Goal: Transaction & Acquisition: Book appointment/travel/reservation

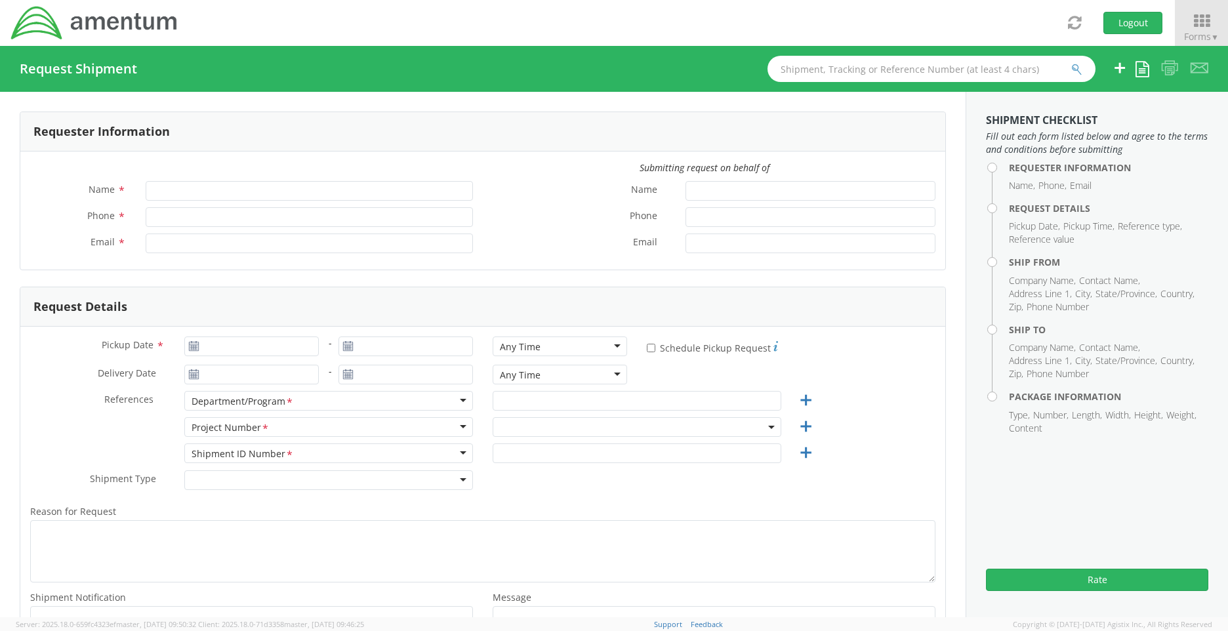
type input "[PERSON_NAME]"
type input "[PHONE_NUMBER]"
type input "[PERSON_NAME][EMAIL_ADDRESS][PERSON_NAME][DOMAIN_NAME]"
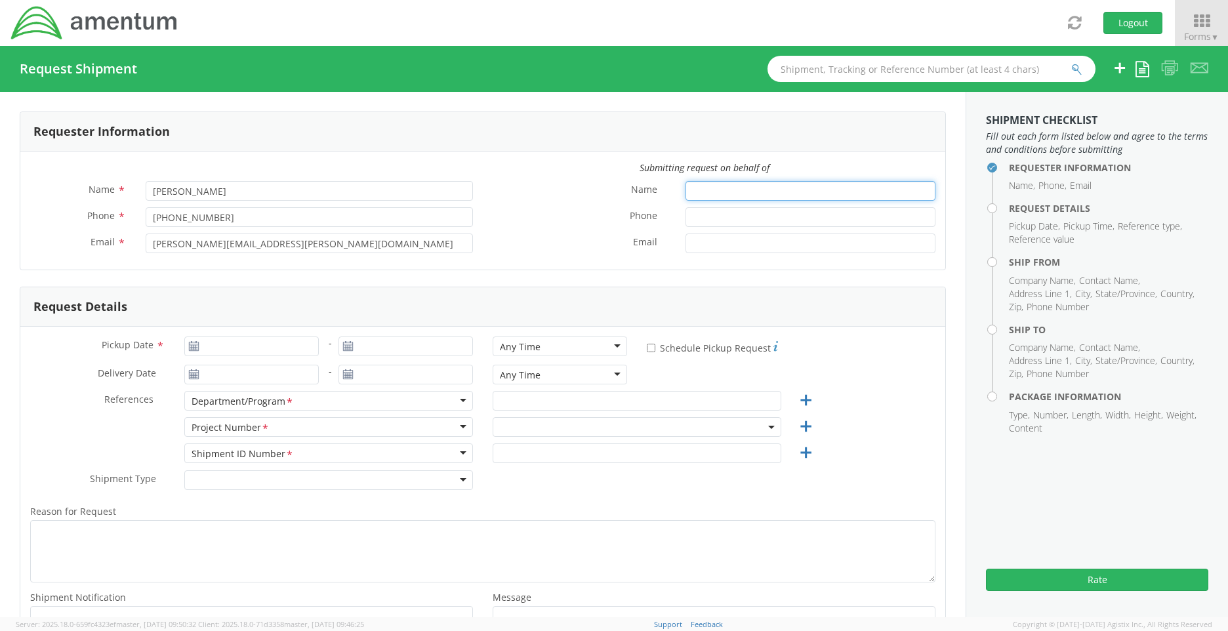
click at [702, 191] on input "Name *" at bounding box center [810, 191] width 250 height 20
type input "M"
select select "OVHD.100026.00000"
type input "[PERSON_NAME]"
click at [697, 215] on input "Phone *" at bounding box center [810, 217] width 250 height 20
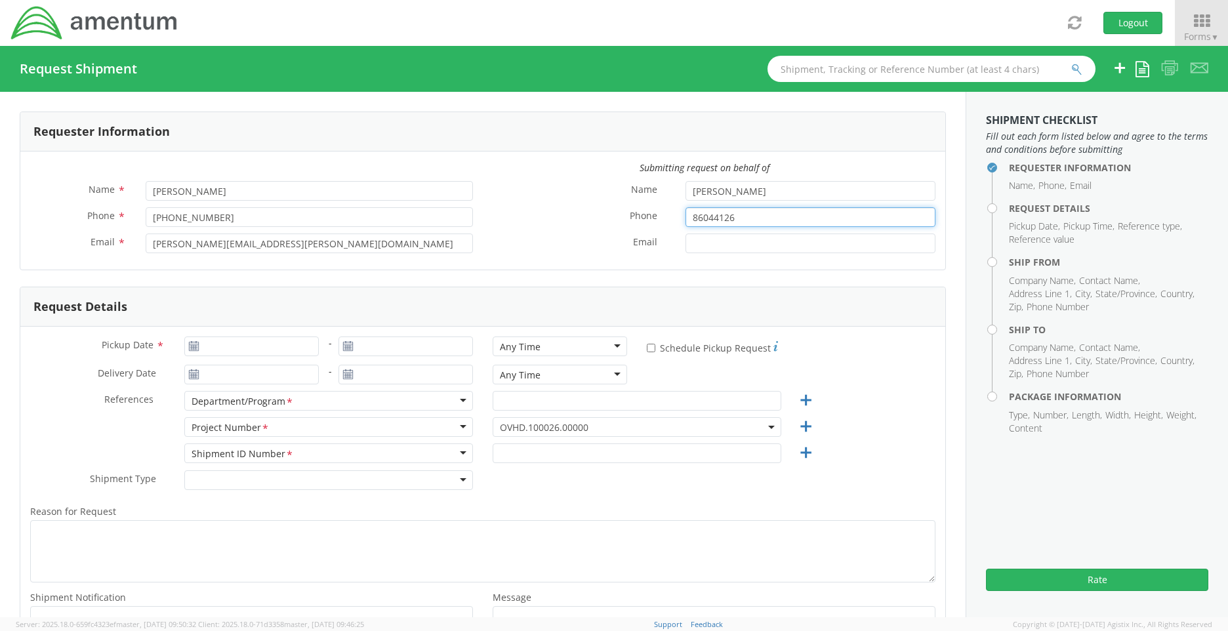
click at [737, 216] on input "86044126" at bounding box center [810, 217] width 250 height 20
type input "8604412630"
click at [713, 243] on input "Email *" at bounding box center [810, 244] width 250 height 20
type input "[PERSON_NAME][EMAIL_ADDRESS][PERSON_NAME][DOMAIN_NAME]"
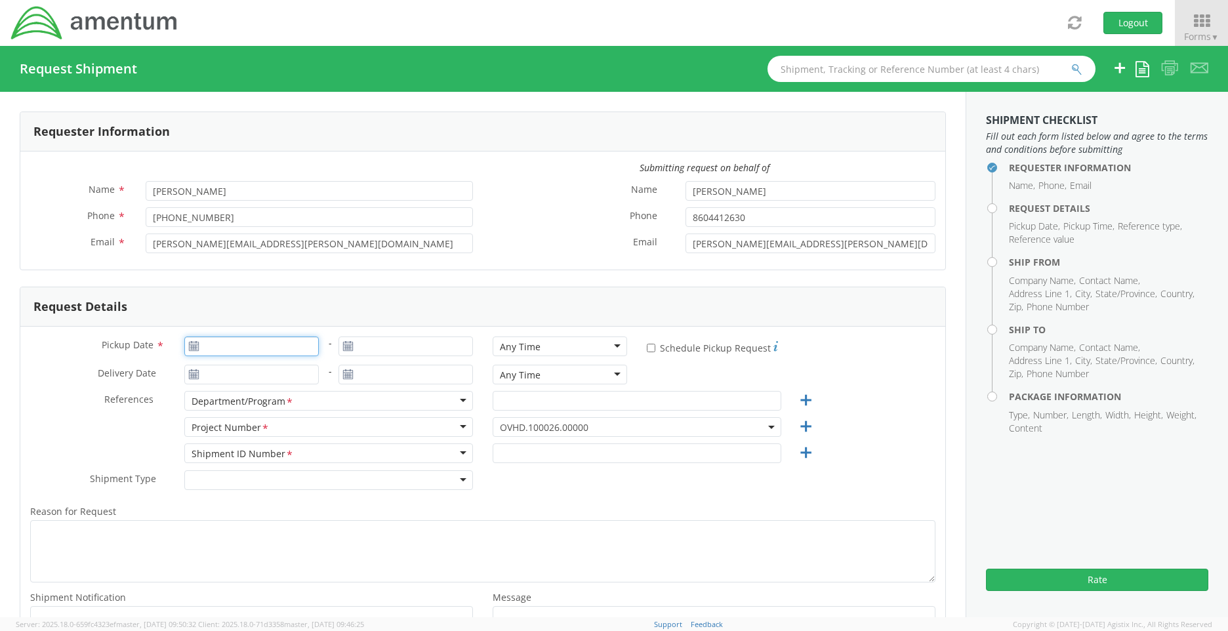
type input "[DATE]"
click at [243, 354] on input "[DATE]" at bounding box center [251, 347] width 134 height 20
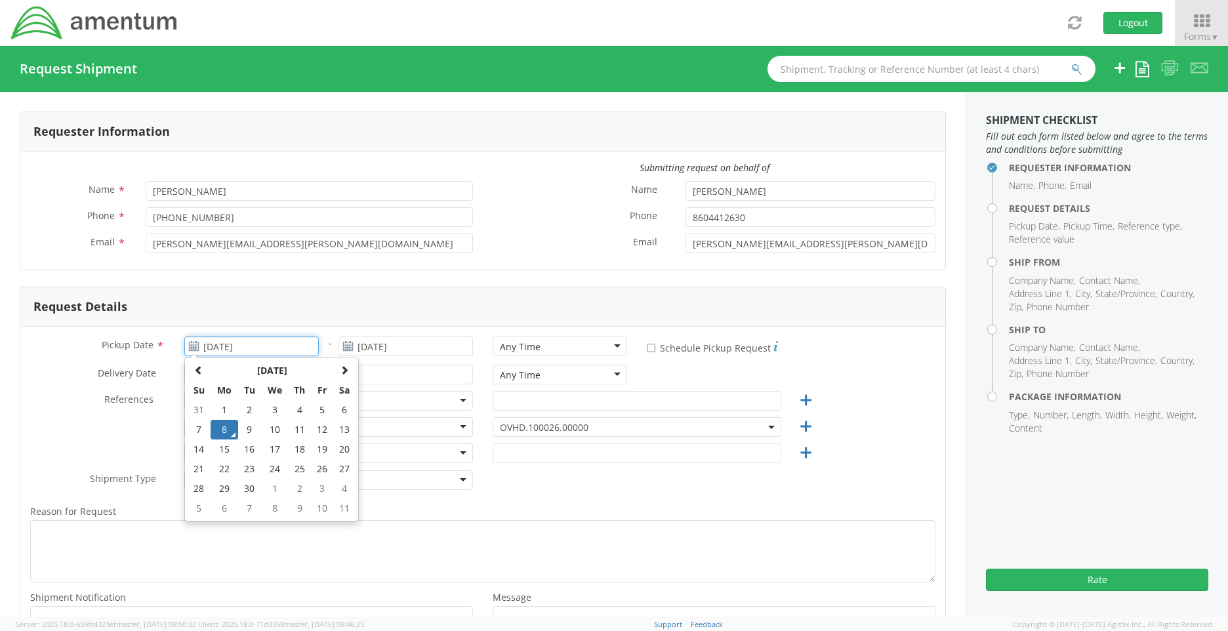
click at [224, 424] on td "8" at bounding box center [225, 430] width 28 height 20
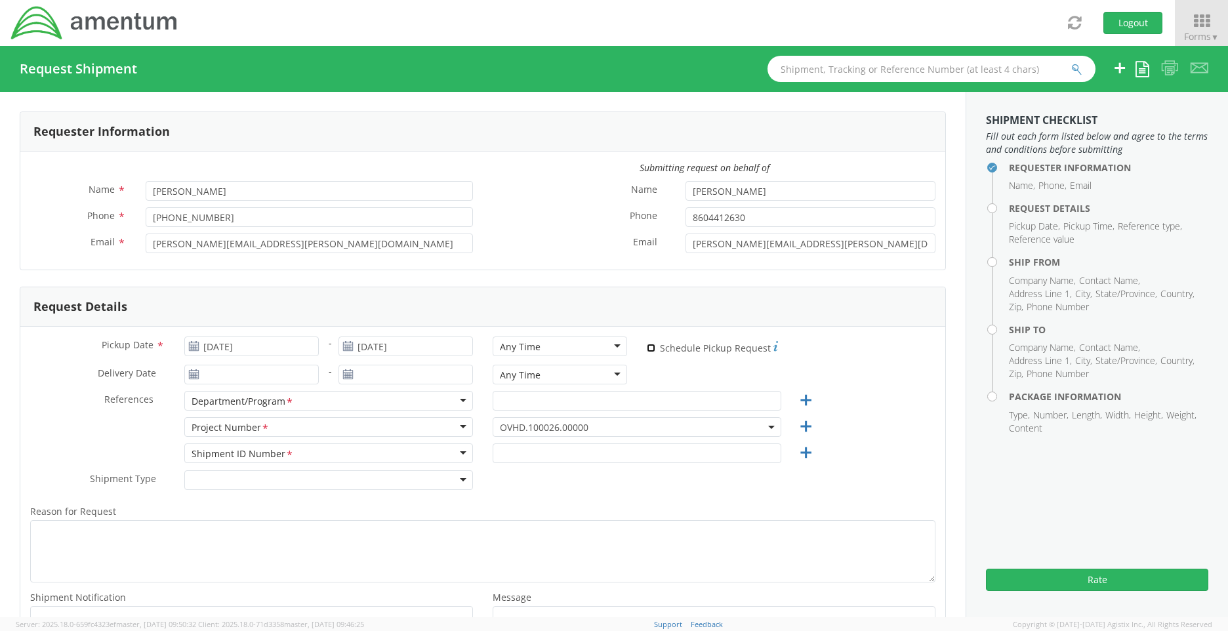
click at [647, 348] on input "* Schedule Pickup Request" at bounding box center [651, 348] width 9 height 9
checkbox input "true"
click at [612, 347] on div "Any Time" at bounding box center [560, 347] width 134 height 20
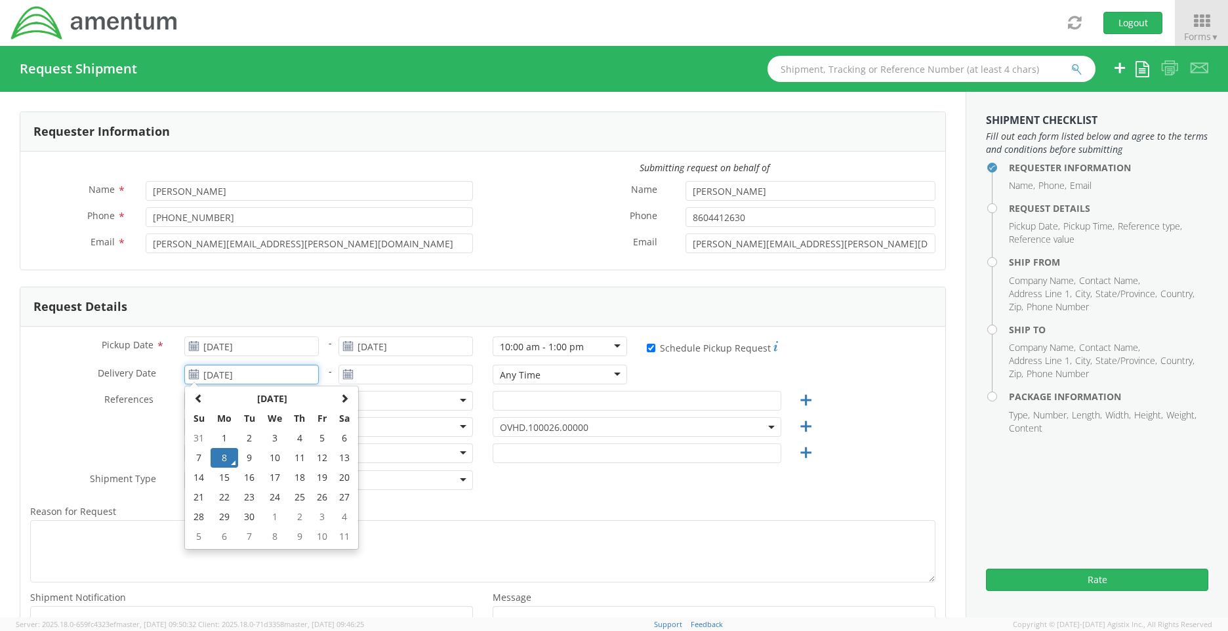
click at [222, 373] on input "[DATE]" at bounding box center [251, 375] width 134 height 20
click at [246, 455] on td "9" at bounding box center [249, 458] width 23 height 20
type input "[DATE]"
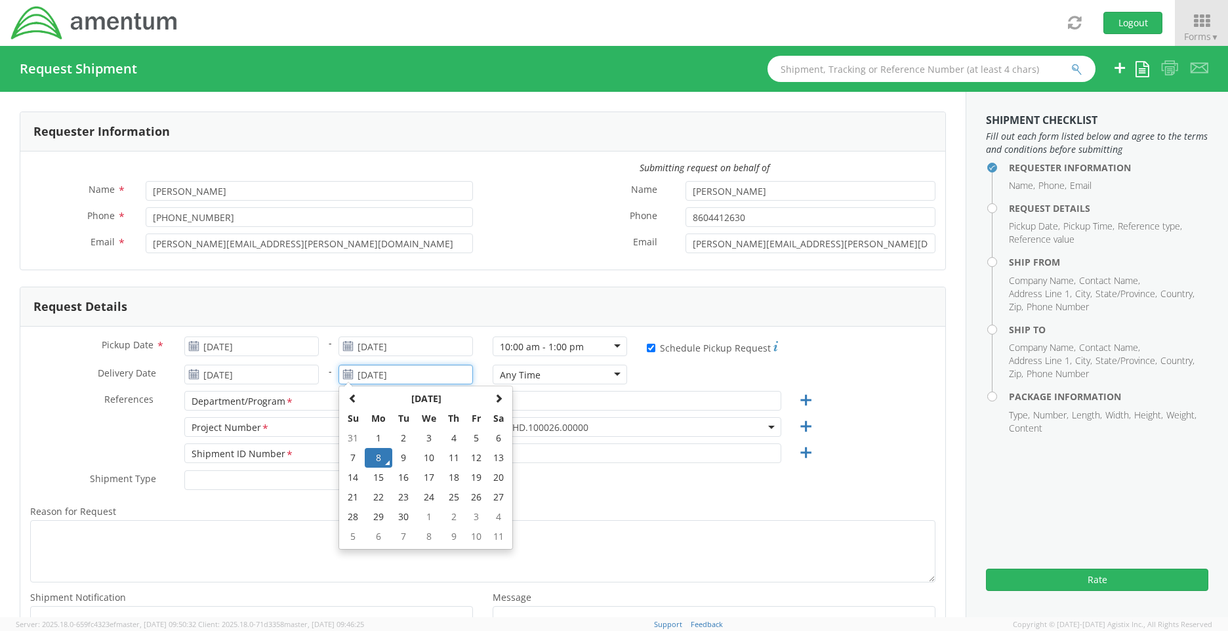
click at [396, 376] on input "[DATE]" at bounding box center [405, 375] width 134 height 20
click at [428, 455] on td "10" at bounding box center [429, 458] width 28 height 20
type input "[DATE]"
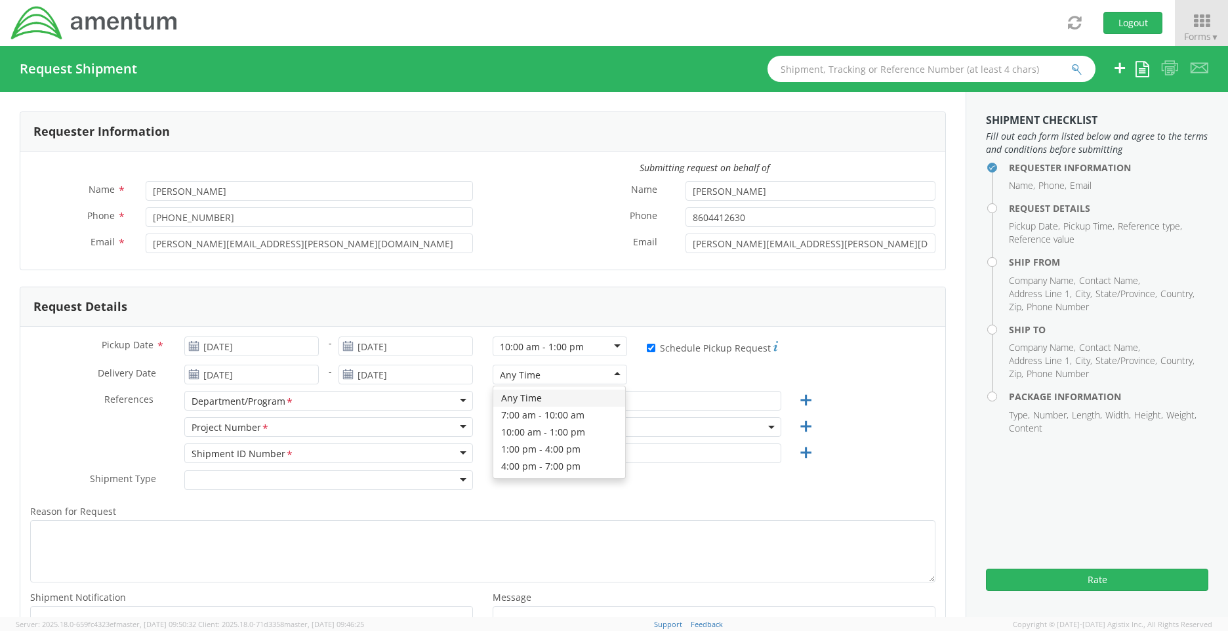
click at [609, 375] on div "Any Time" at bounding box center [560, 375] width 134 height 20
click at [581, 403] on div "Pickup Date * 09/08/2025 - [DATE] 10:00 am - 1:00 pm 10:00 am - 1:00 pm Any Tim…" at bounding box center [482, 499] width 925 height 345
click at [564, 407] on input "text" at bounding box center [637, 401] width 289 height 20
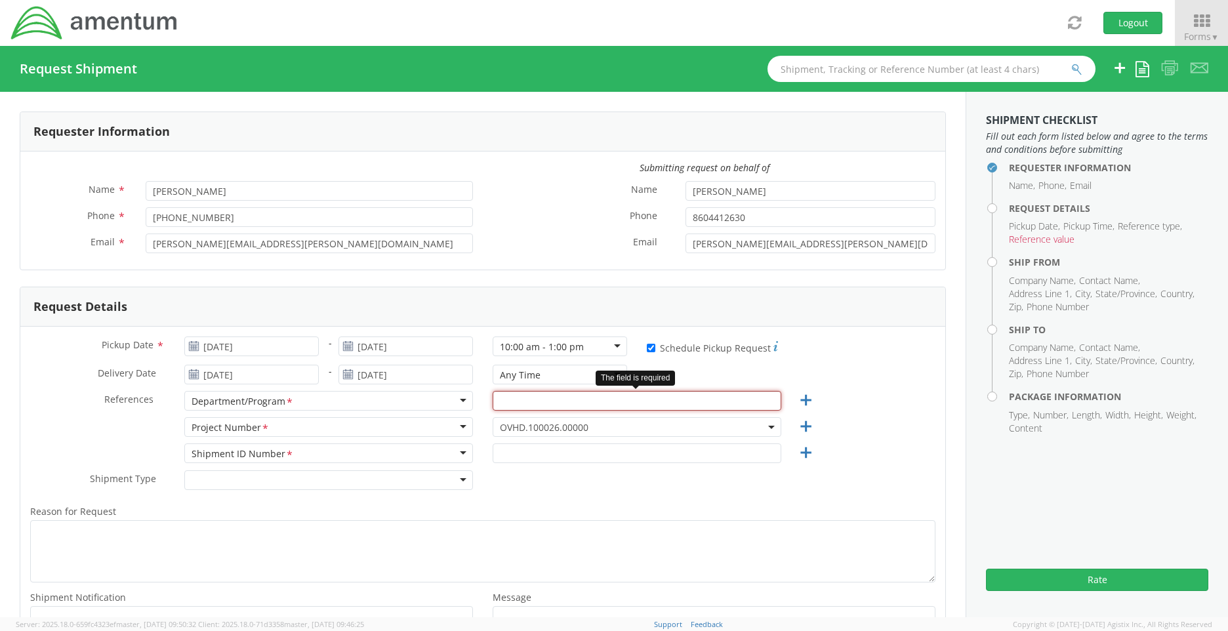
click at [506, 403] on input "text" at bounding box center [637, 401] width 289 height 20
type input "IT"
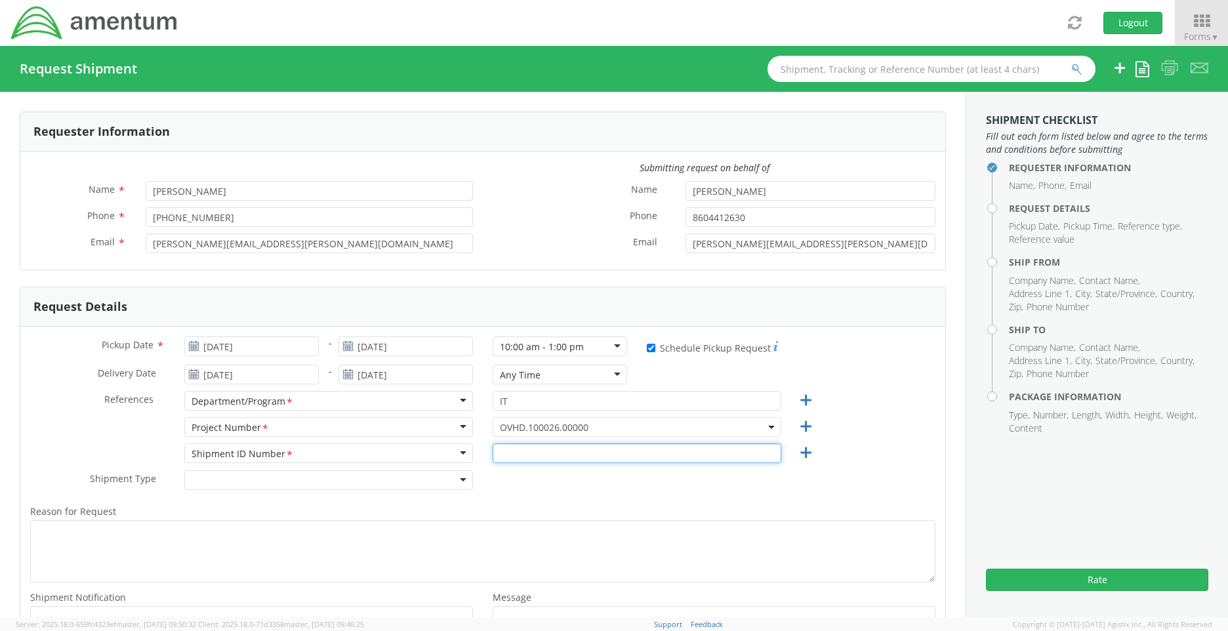
click at [520, 450] on input "text" at bounding box center [637, 453] width 289 height 20
type input "1"
click at [451, 479] on div at bounding box center [328, 480] width 289 height 20
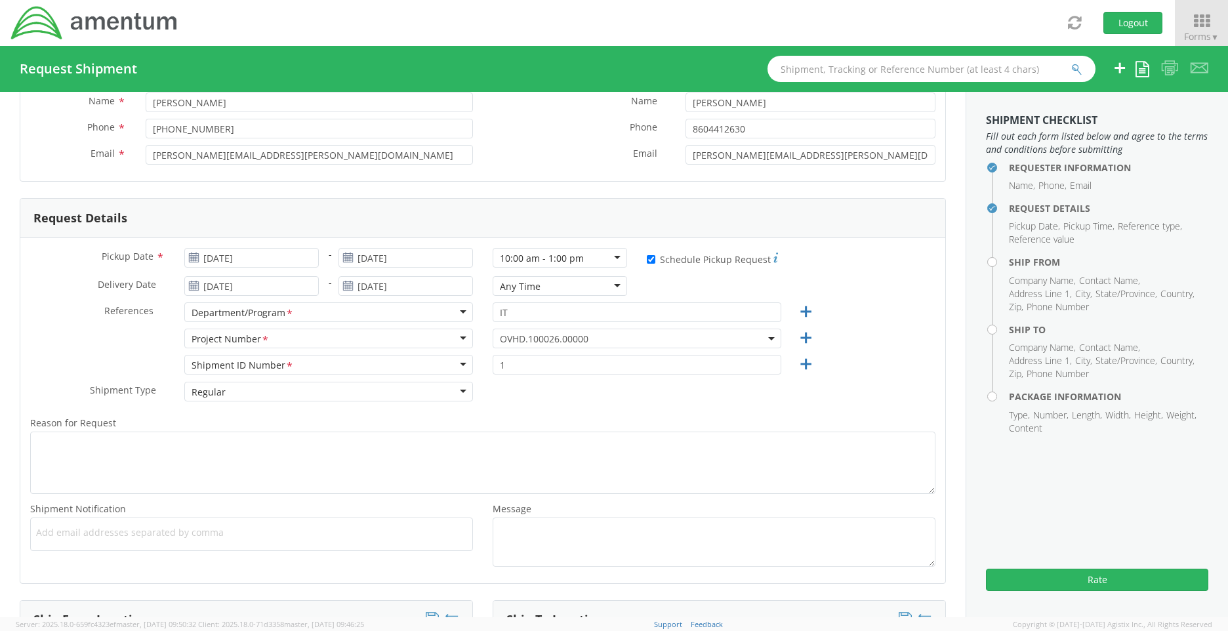
scroll to position [262, 0]
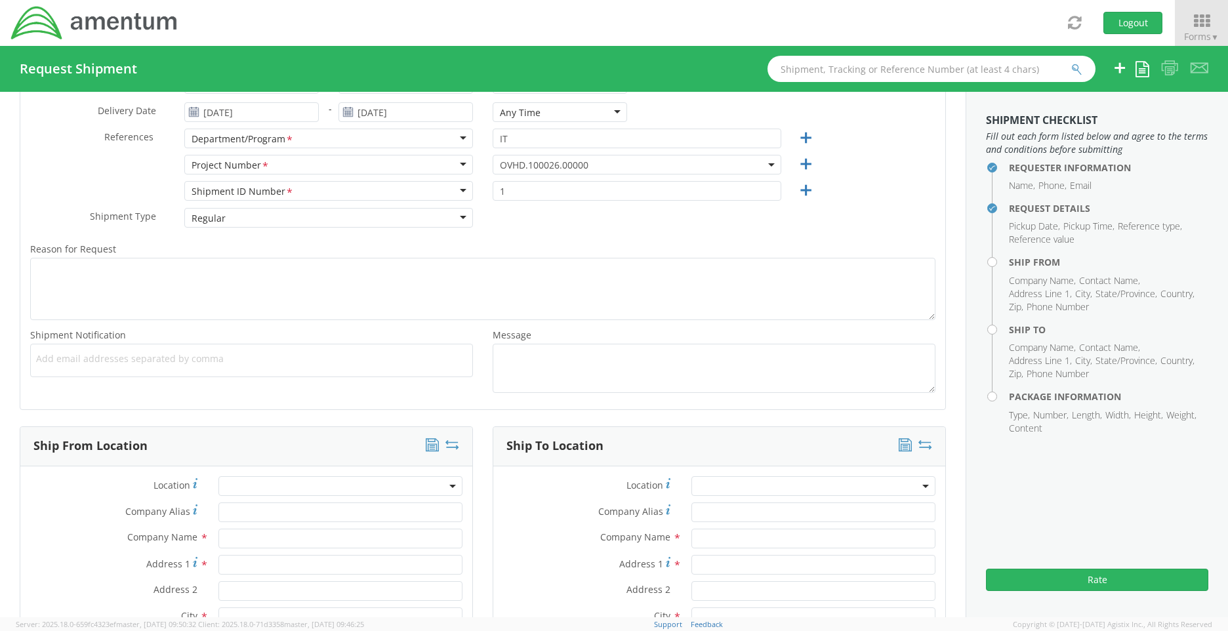
click at [417, 479] on span at bounding box center [340, 486] width 244 height 20
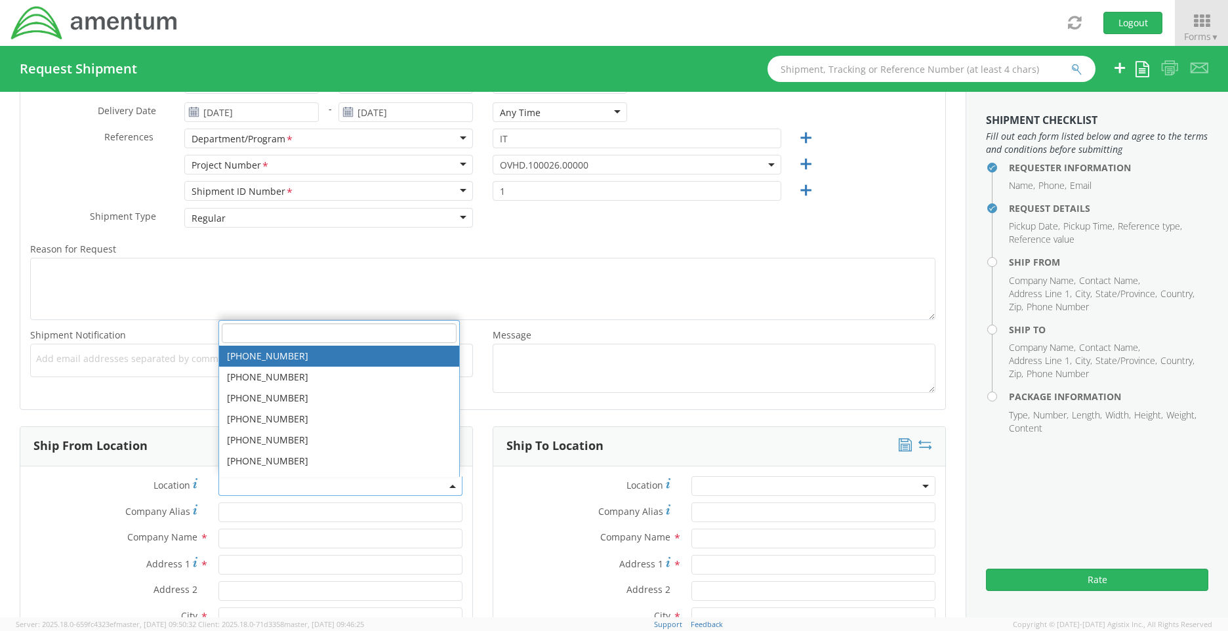
click at [77, 497] on div "Location * [PHONE_NUMBER] [PHONE_NUMBER] [PHONE_NUMBER] [PHONE_NUMBER] [PHONE_N…" at bounding box center [246, 489] width 452 height 26
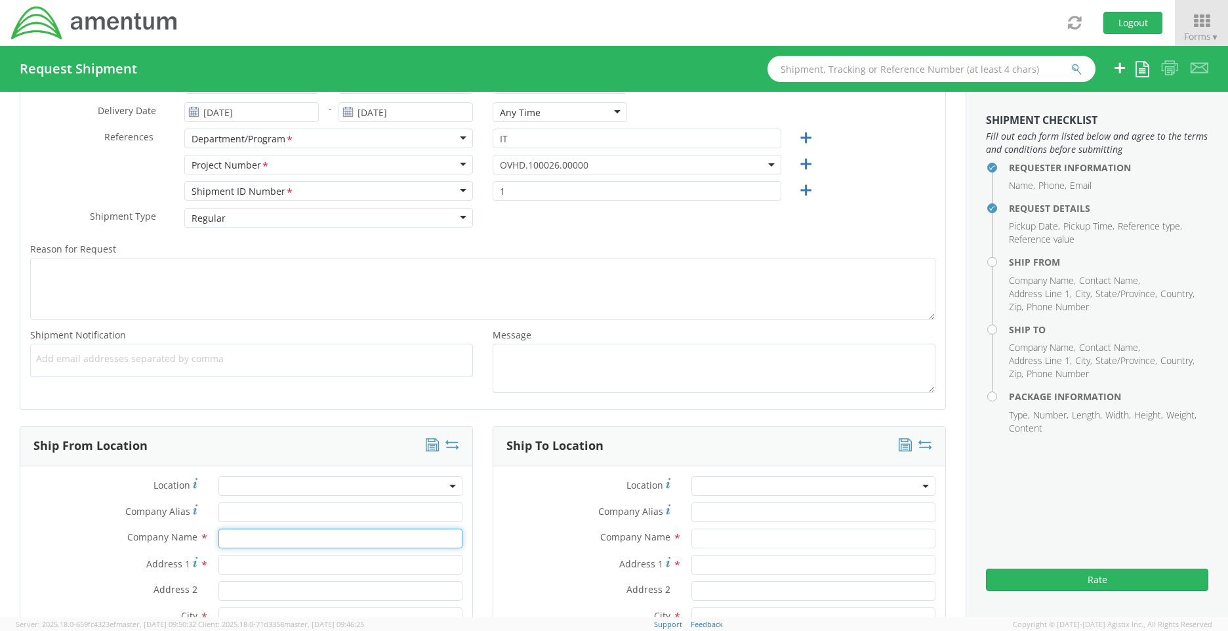
drag, startPoint x: 235, startPoint y: 537, endPoint x: 242, endPoint y: 539, distance: 7.5
click at [241, 539] on input "text" at bounding box center [340, 539] width 244 height 20
type input "Amentum"
type input "[STREET_ADDRESS]"
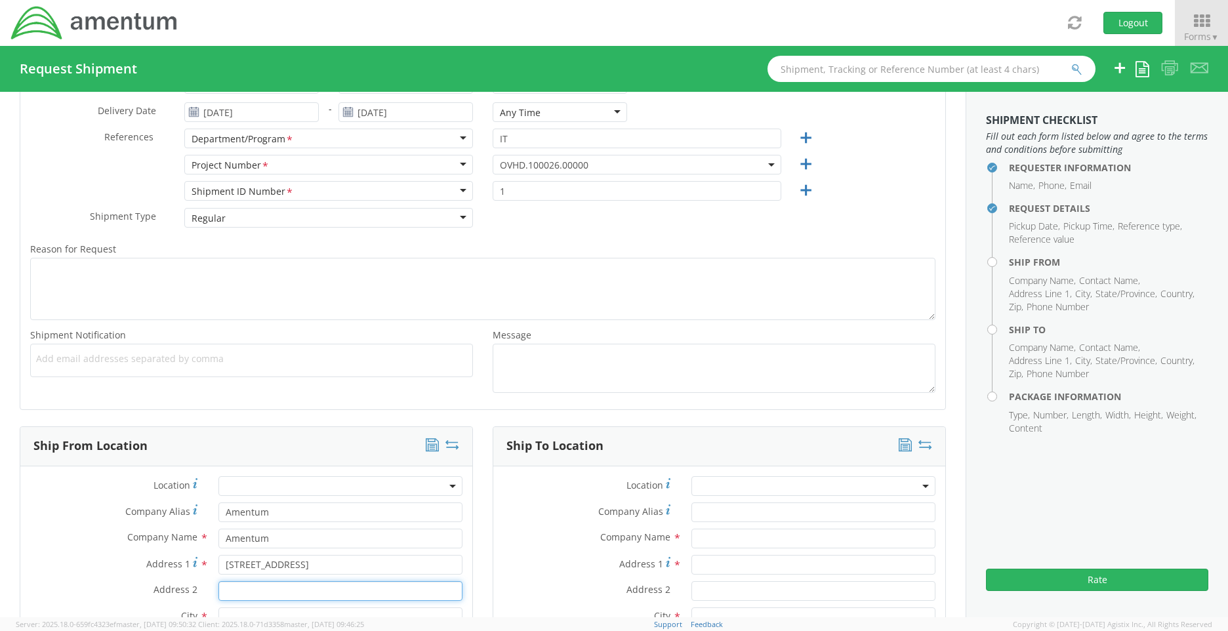
type input "2nd Floor"
type input "Groton"
type input "A"
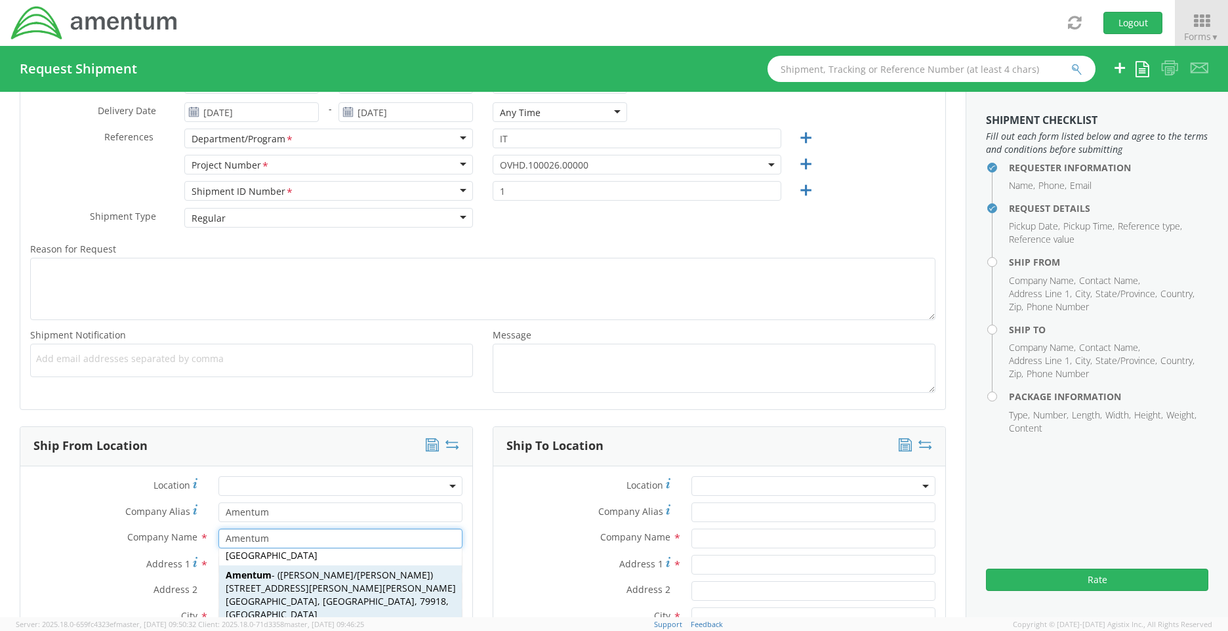
scroll to position [0, 0]
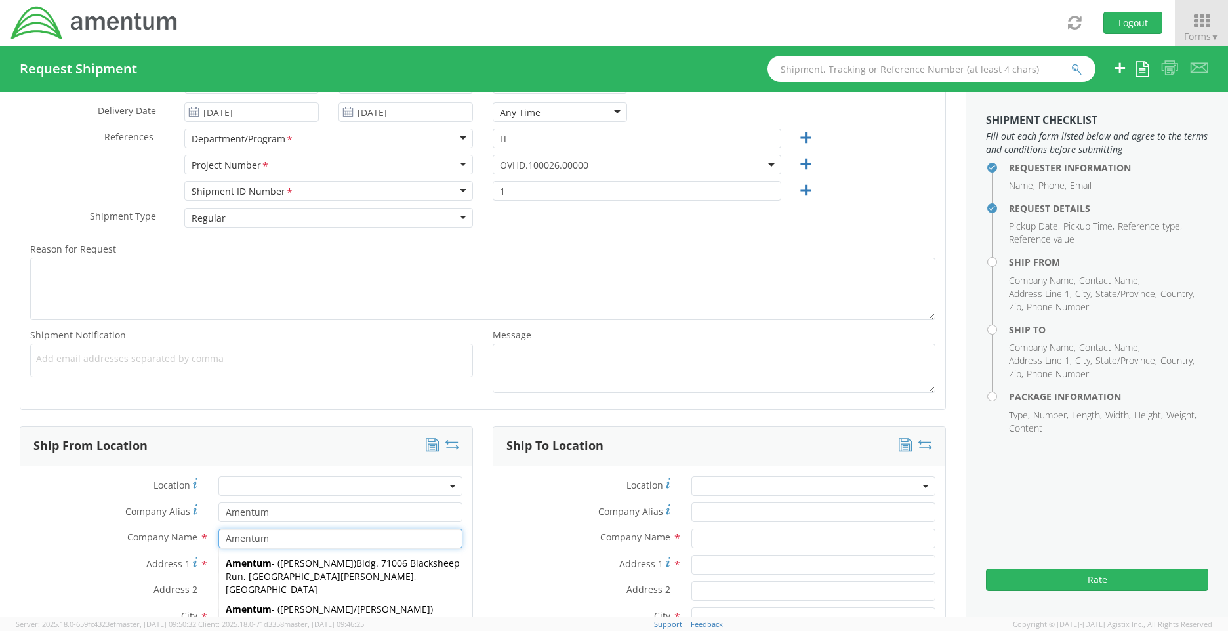
type input "Amentum"
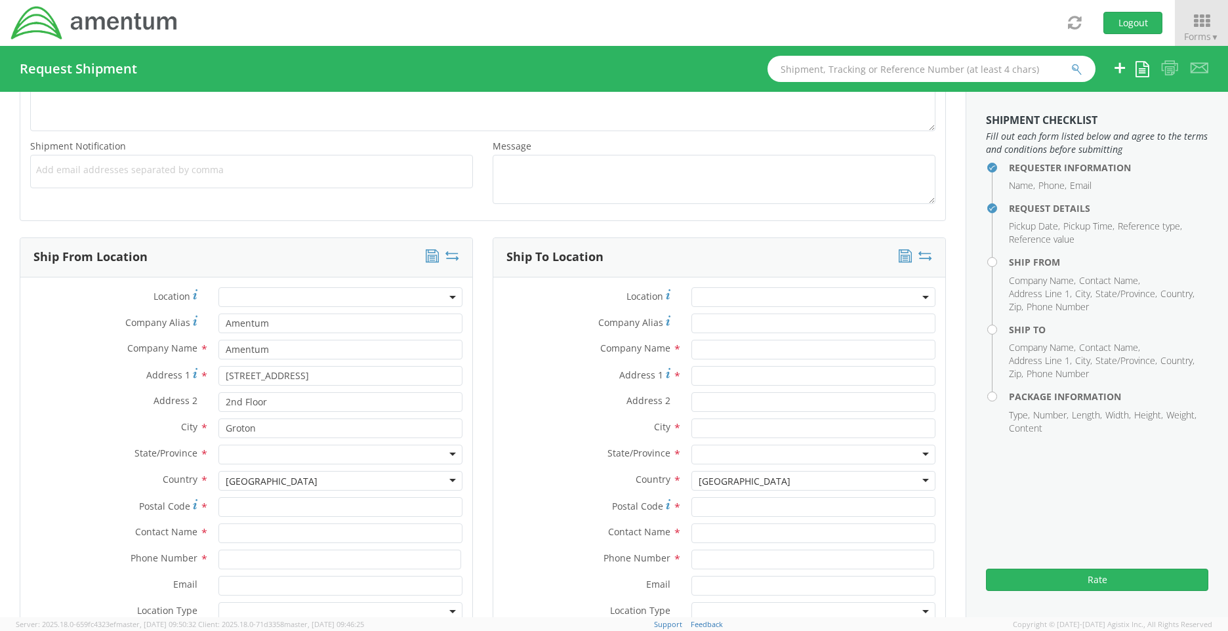
scroll to position [459, 0]
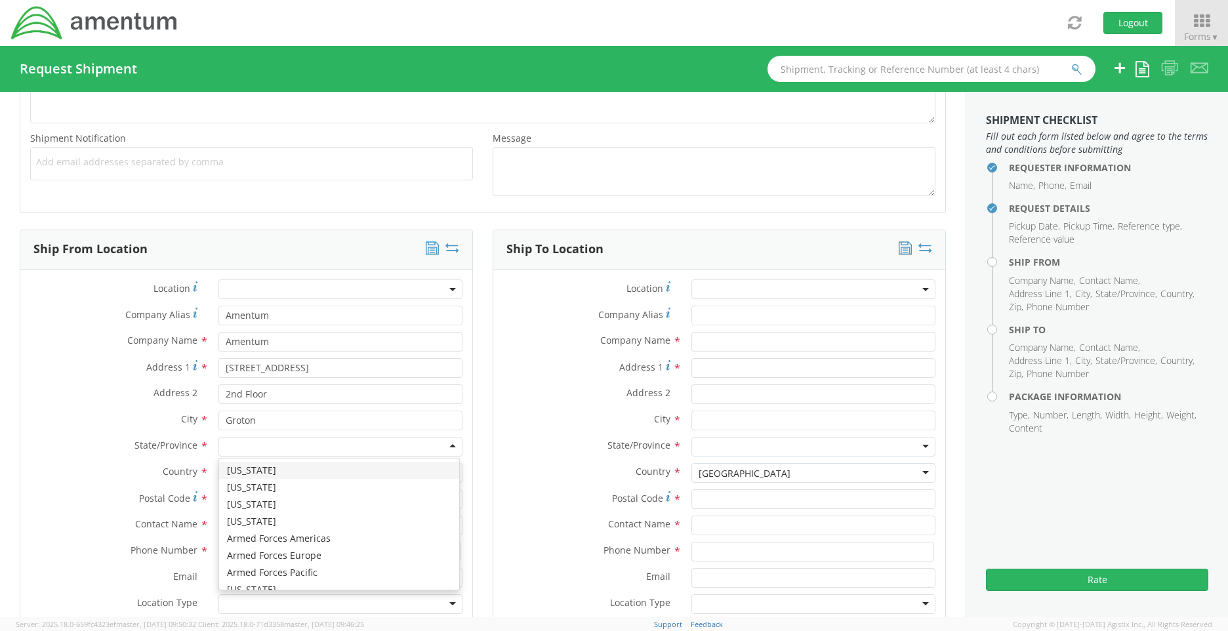
drag, startPoint x: 446, startPoint y: 443, endPoint x: 439, endPoint y: 445, distance: 7.3
click at [442, 444] on div at bounding box center [340, 447] width 244 height 20
type input "c"
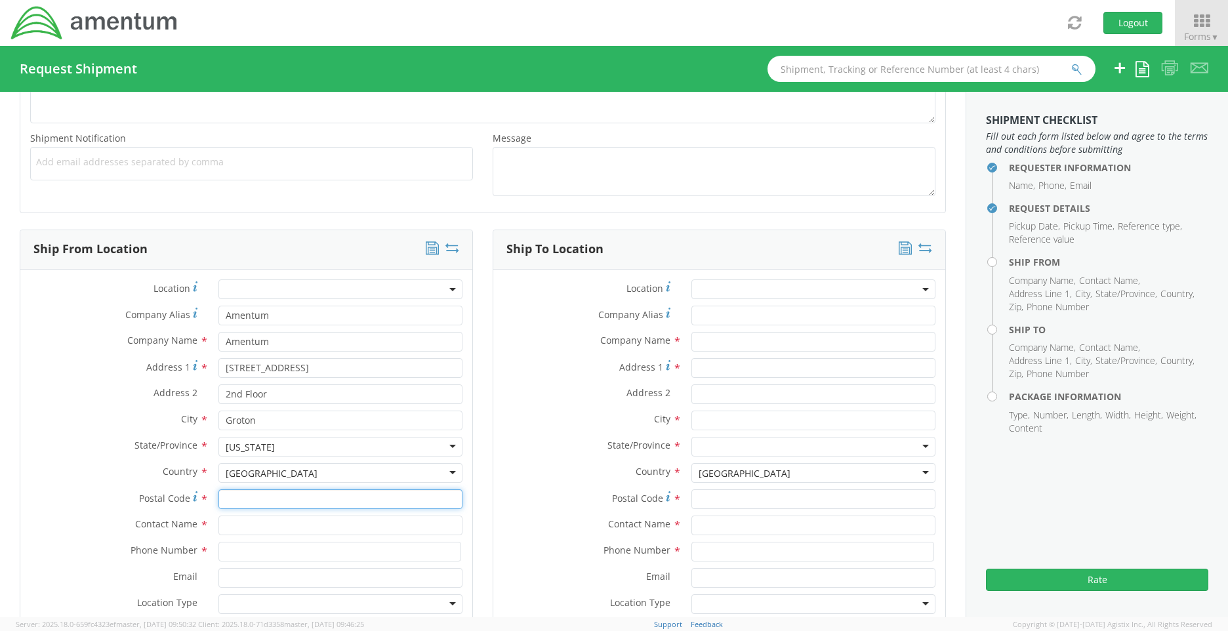
click at [270, 502] on input "Postal Code *" at bounding box center [340, 499] width 244 height 20
type input "06340"
click at [233, 529] on input "text" at bounding box center [340, 526] width 244 height 20
type input "[PERSON_NAME]"
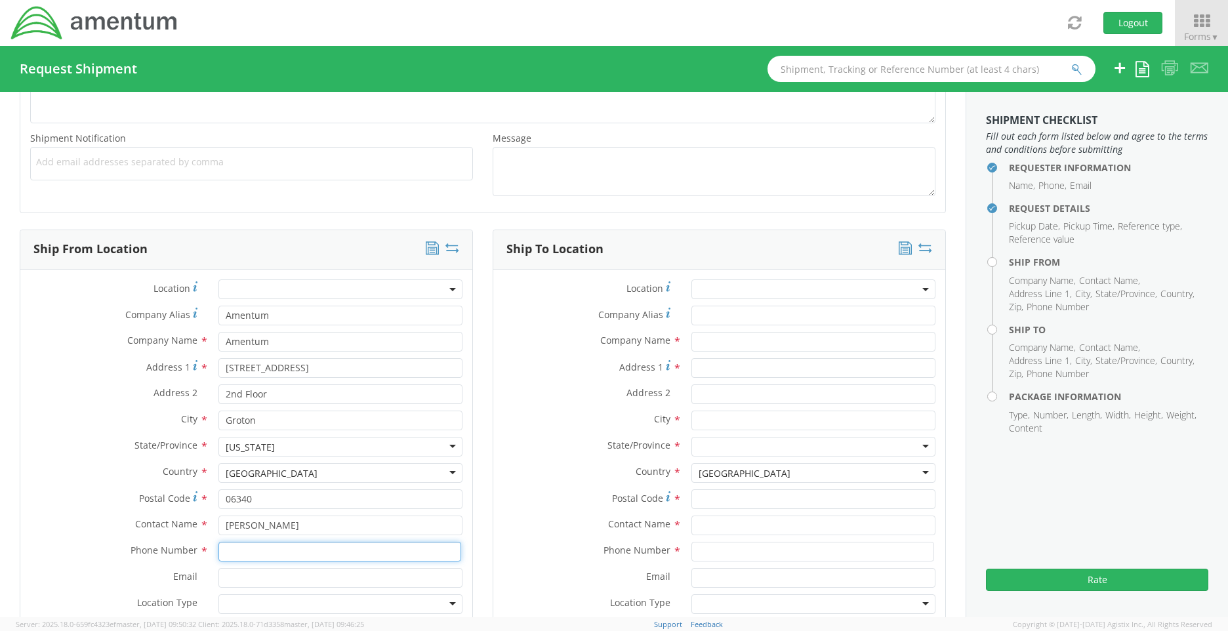
click at [245, 552] on input at bounding box center [339, 552] width 243 height 20
type input "2"
type input "8604412630"
click at [241, 575] on input "Email *" at bounding box center [340, 578] width 244 height 20
type input "[PERSON_NAME][EMAIL_ADDRESS][PERSON_NAME][DOMAIN_NAME]"
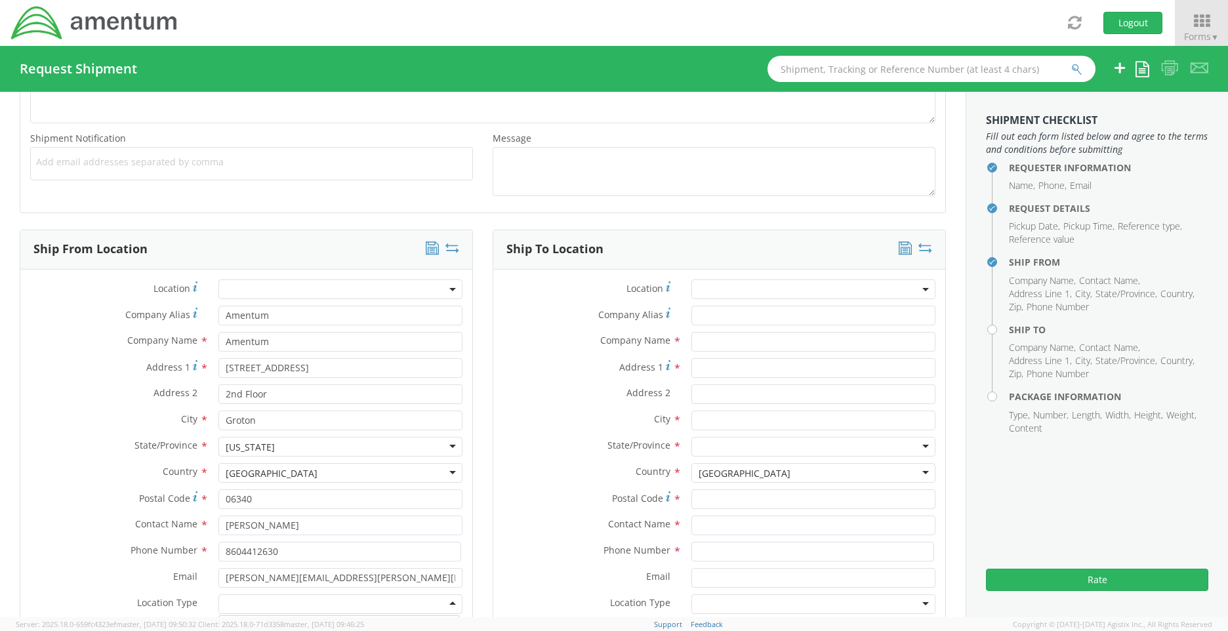
click at [242, 607] on div at bounding box center [340, 604] width 244 height 20
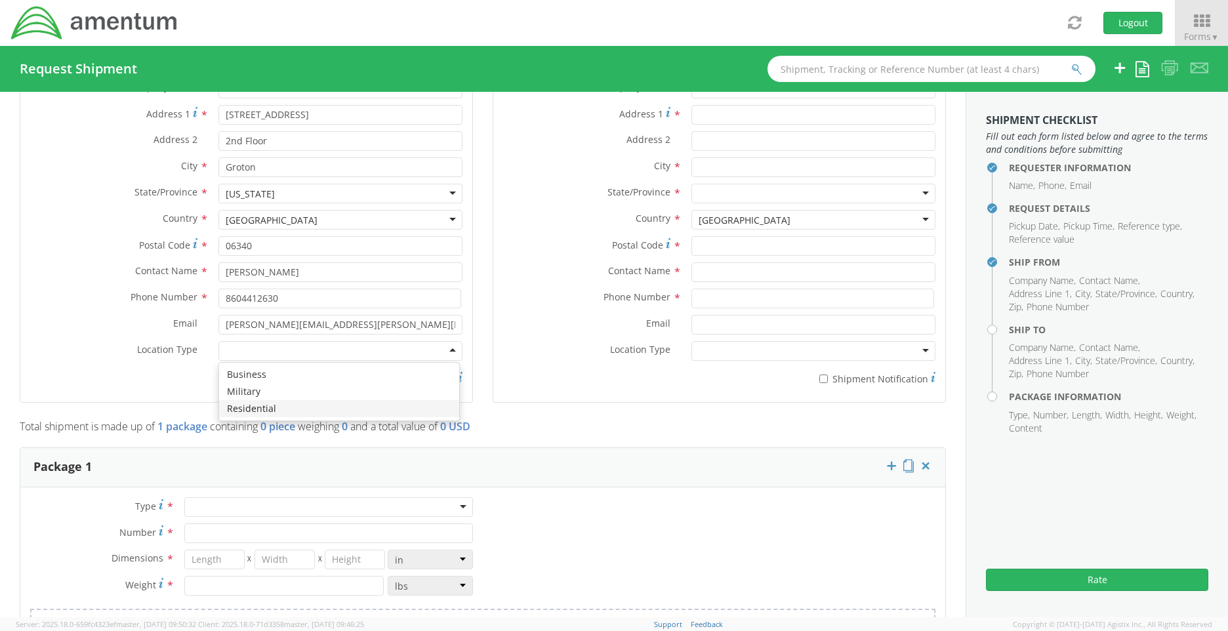
scroll to position [722, 0]
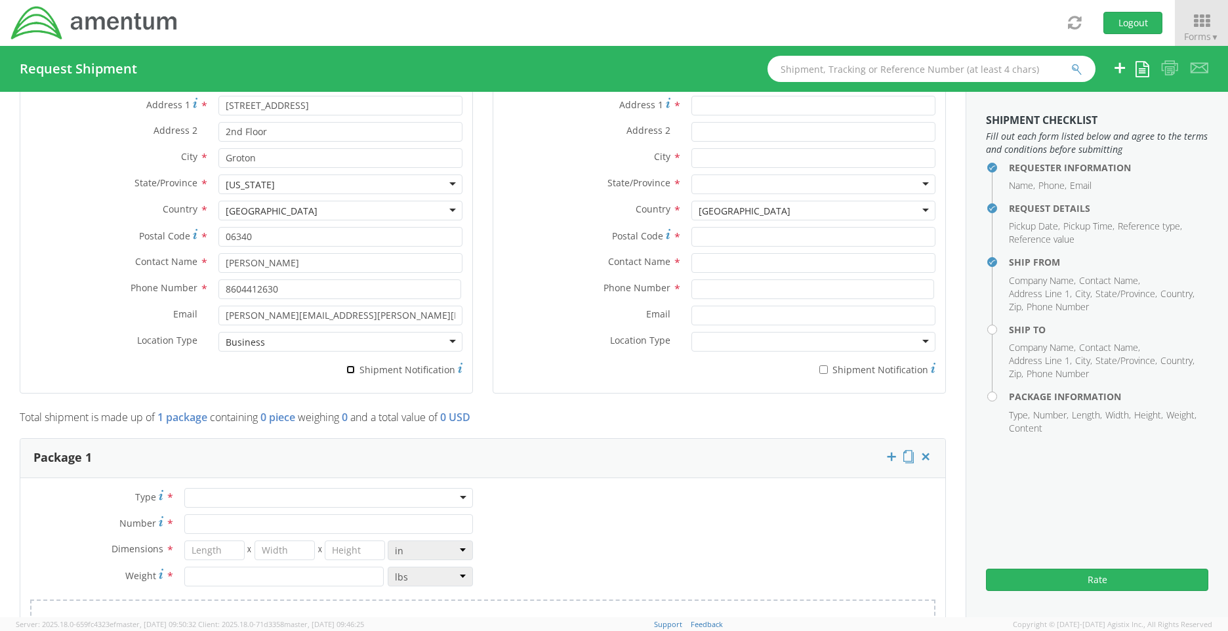
click at [348, 365] on input "* Shipment Notification" at bounding box center [350, 369] width 9 height 9
checkbox input "true"
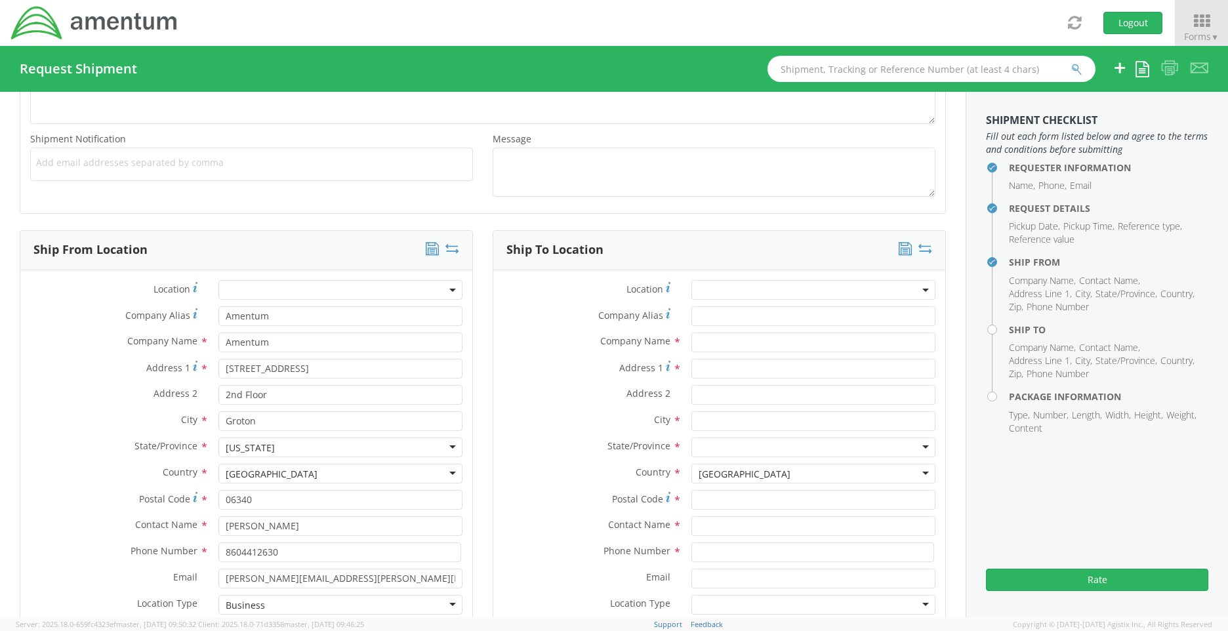
scroll to position [459, 0]
click at [714, 341] on input "text" at bounding box center [813, 342] width 244 height 20
type input "a"
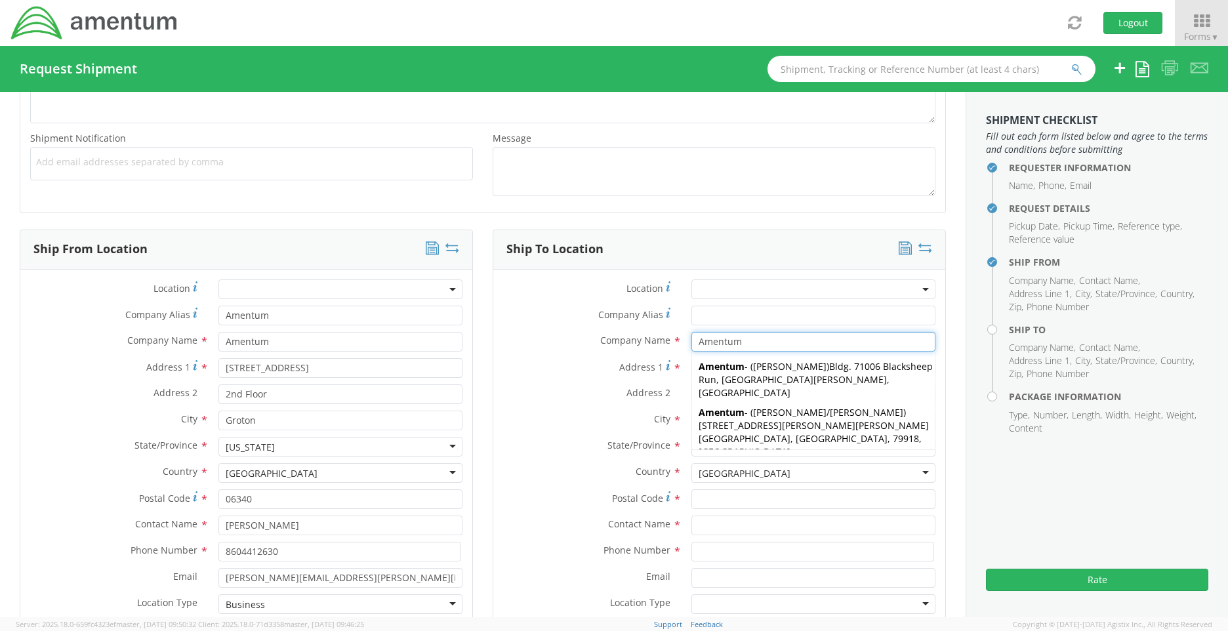
type input "Amentum"
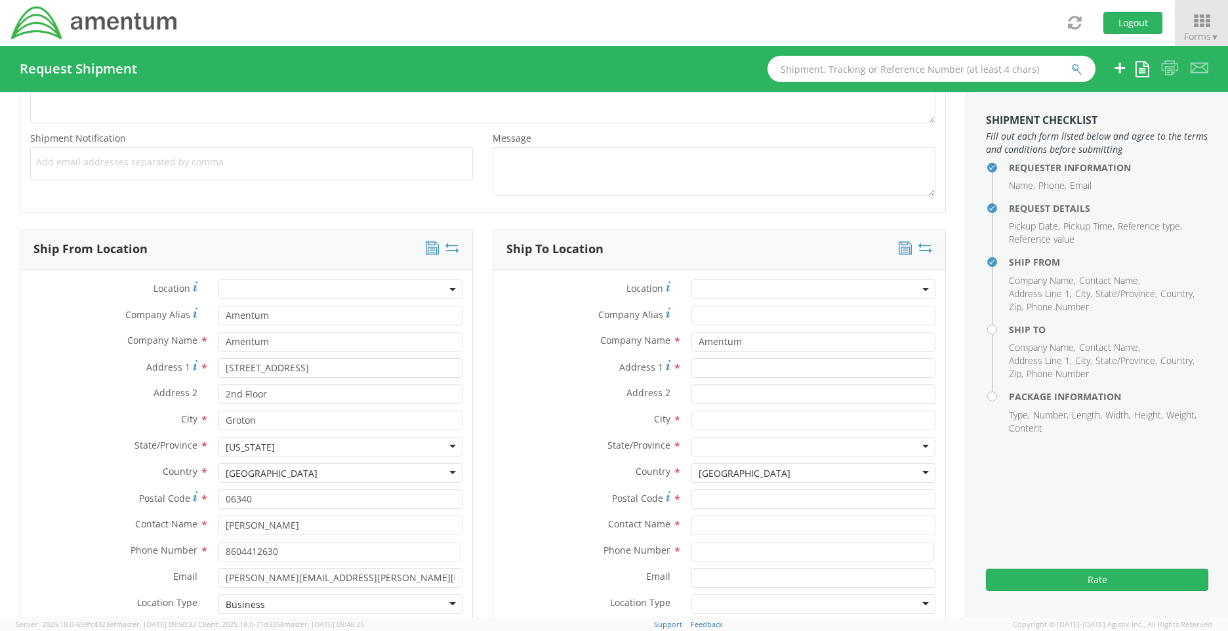
click at [682, 344] on div "Amentum Amentum Amentum - ( [PERSON_NAME] ) Bldg. 71006 [GEOGRAPHIC_DATA], [GEO…" at bounding box center [814, 342] width 264 height 20
click at [713, 361] on input "Address 1 *" at bounding box center [813, 368] width 244 height 20
click at [748, 367] on input "[STREET_ADDRESS][PERSON_NAME]" at bounding box center [813, 368] width 244 height 20
type input "[STREET_ADDRESS][PERSON_NAME]"
click at [703, 396] on input "Address 2 *" at bounding box center [813, 394] width 244 height 20
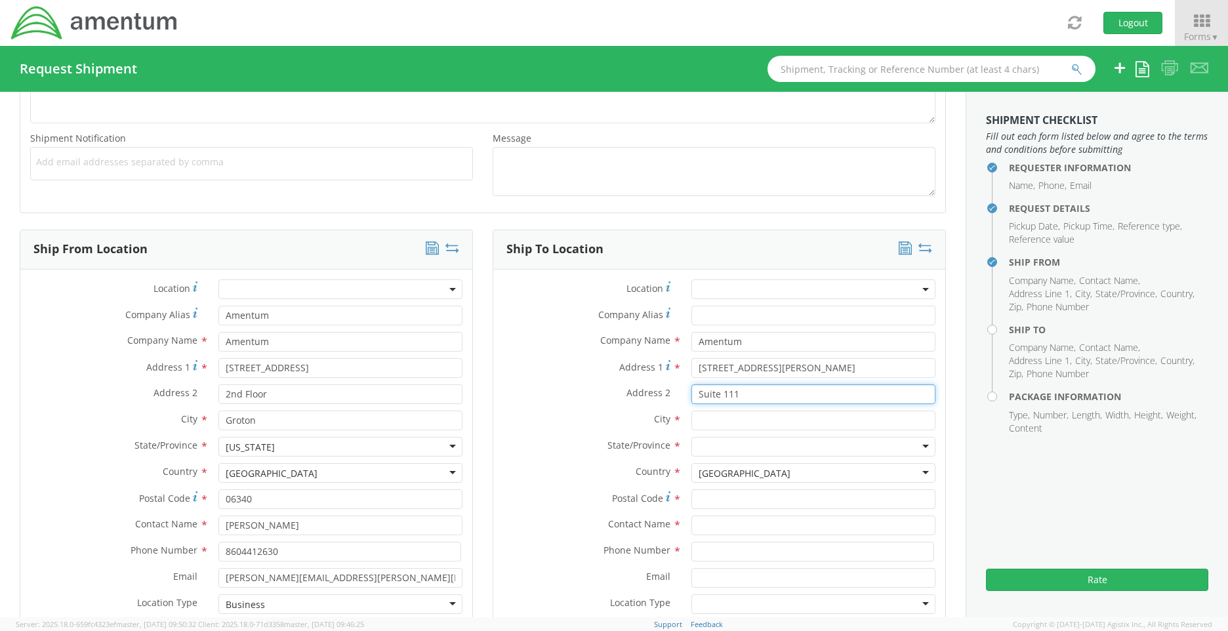
type input "Suite 111"
click at [709, 426] on input "text" at bounding box center [813, 421] width 244 height 20
type input "[GEOGRAPHIC_DATA]"
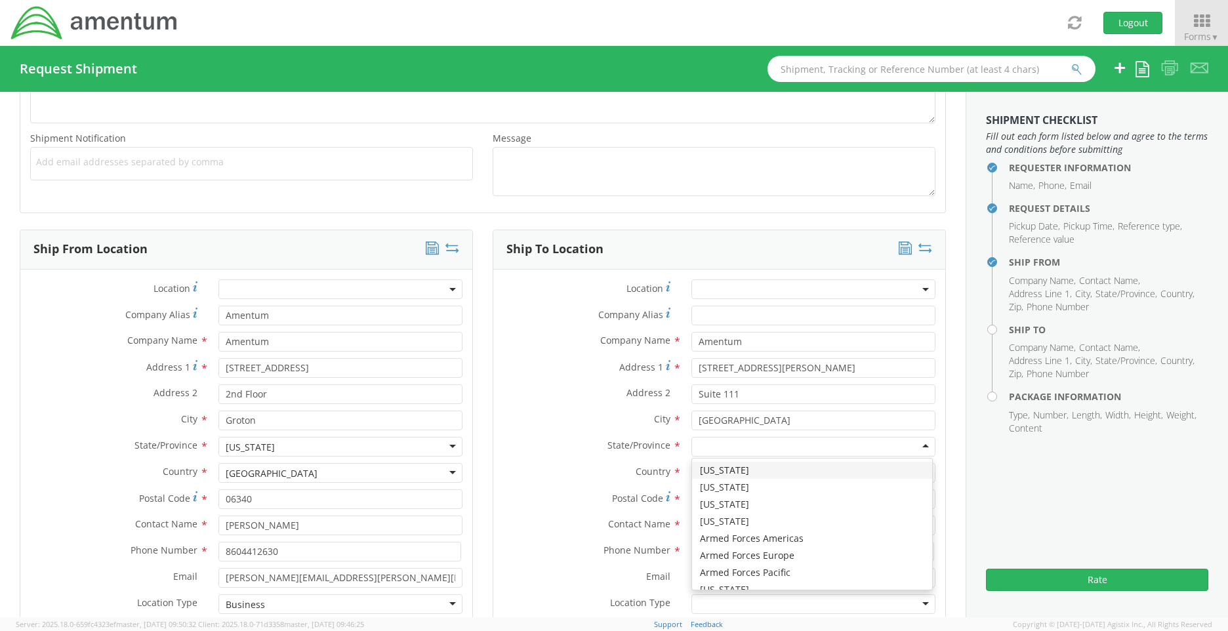
type input "v"
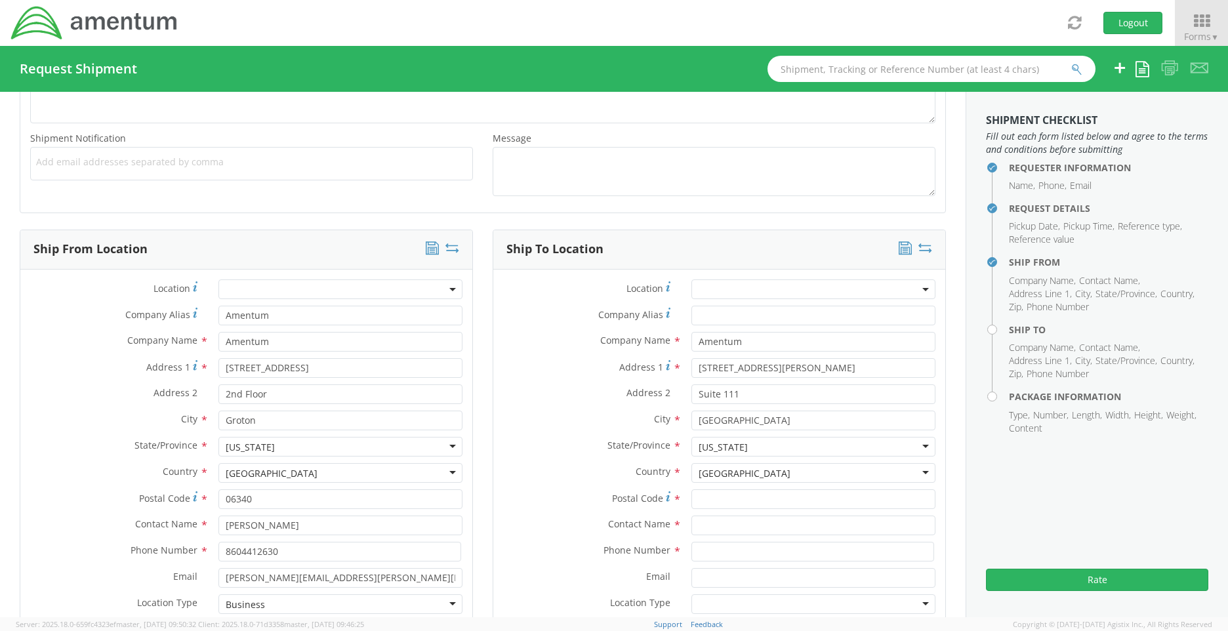
scroll to position [0, 0]
click at [708, 493] on input "Postal Code *" at bounding box center [813, 499] width 244 height 20
type input "23513"
click at [705, 531] on input "text" at bounding box center [813, 526] width 244 height 20
type input "[PERSON_NAME]"
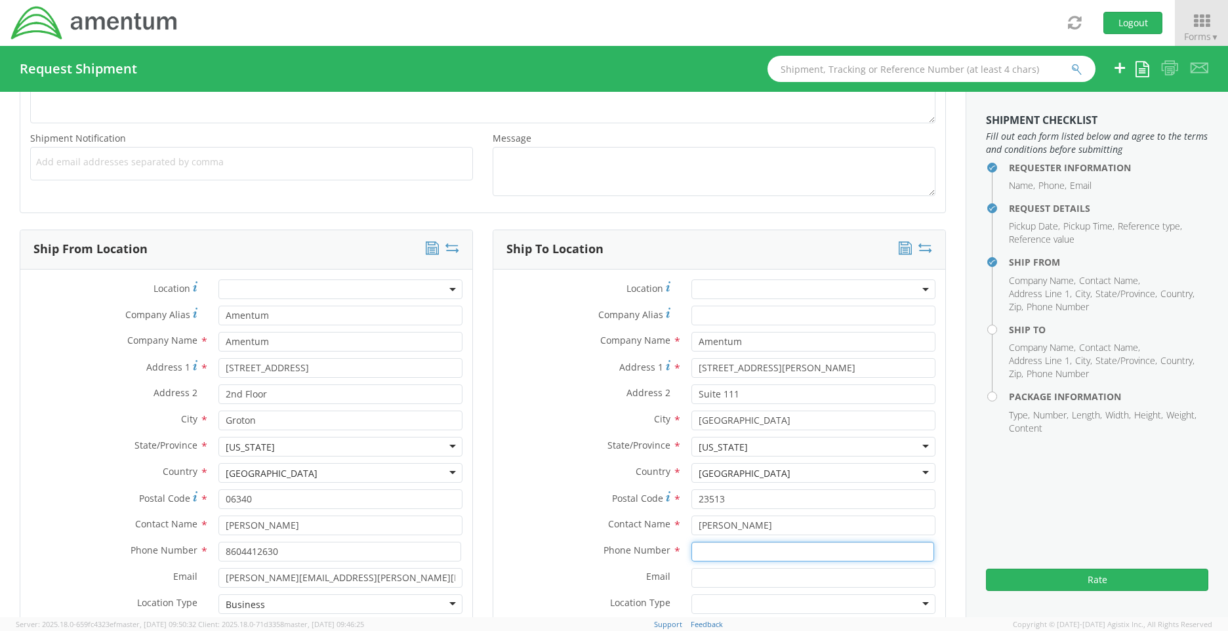
click at [704, 550] on input at bounding box center [812, 552] width 243 height 20
click at [726, 558] on input "860" at bounding box center [812, 552] width 243 height 20
type input "8604412630"
click at [713, 579] on input "Email *" at bounding box center [813, 578] width 244 height 20
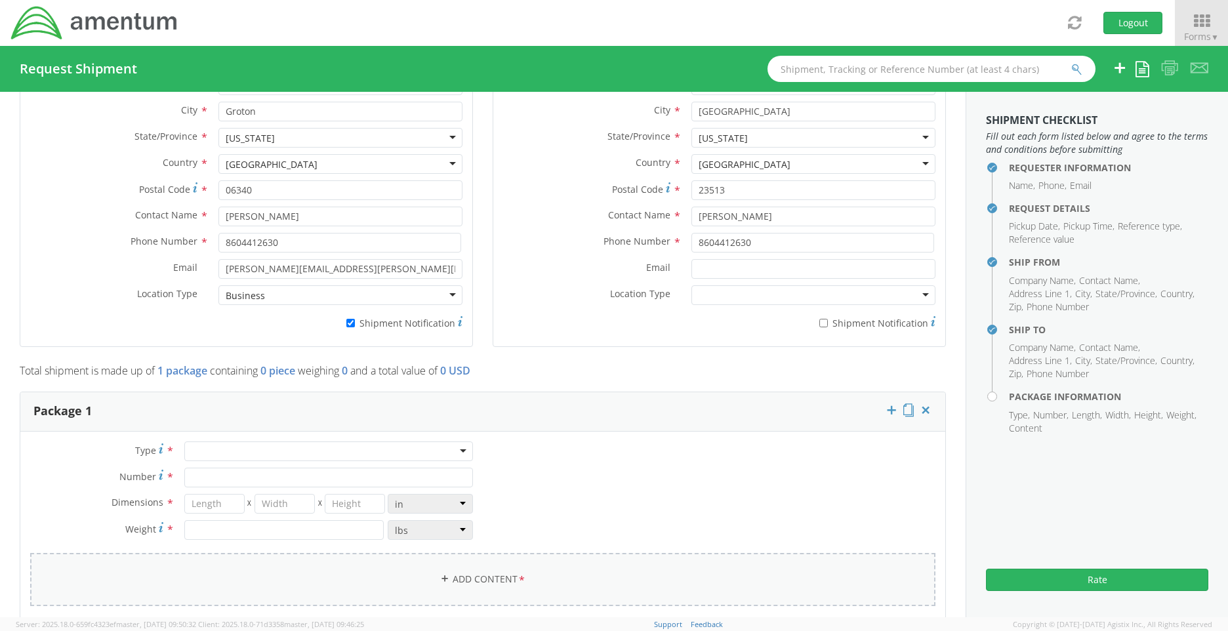
scroll to position [787, 0]
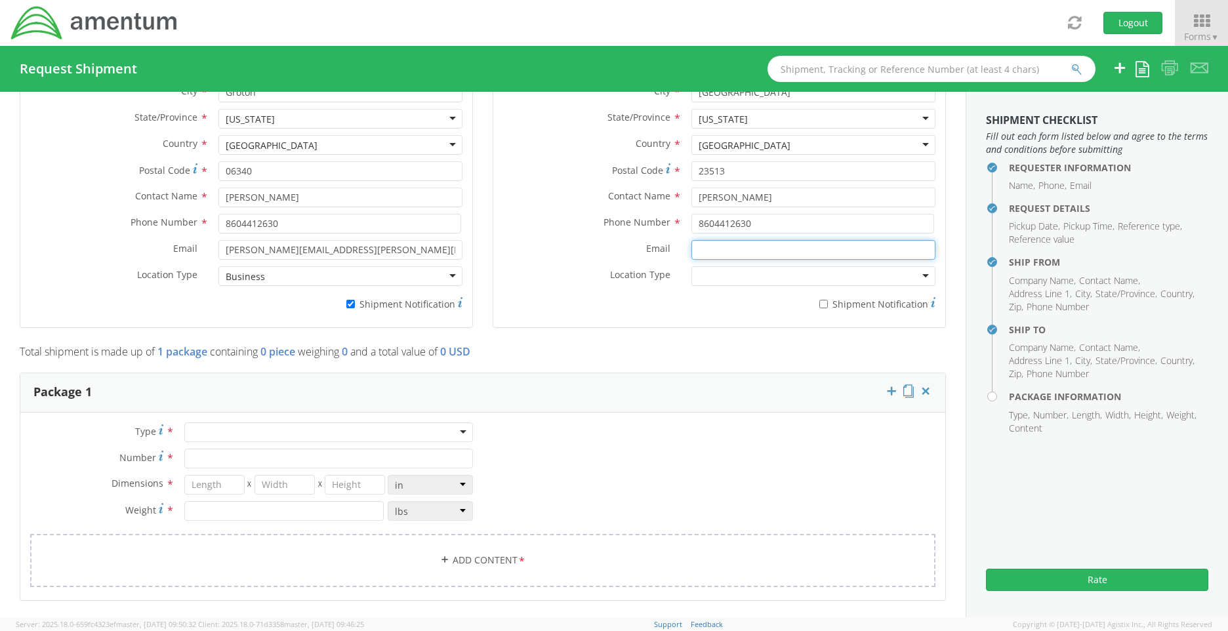
click at [697, 250] on input "Email *" at bounding box center [813, 250] width 244 height 20
type input "[PERSON_NAME][EMAIL_ADDRESS][PERSON_NAME][DOMAIN_NAME]"
click at [729, 279] on div at bounding box center [813, 276] width 244 height 20
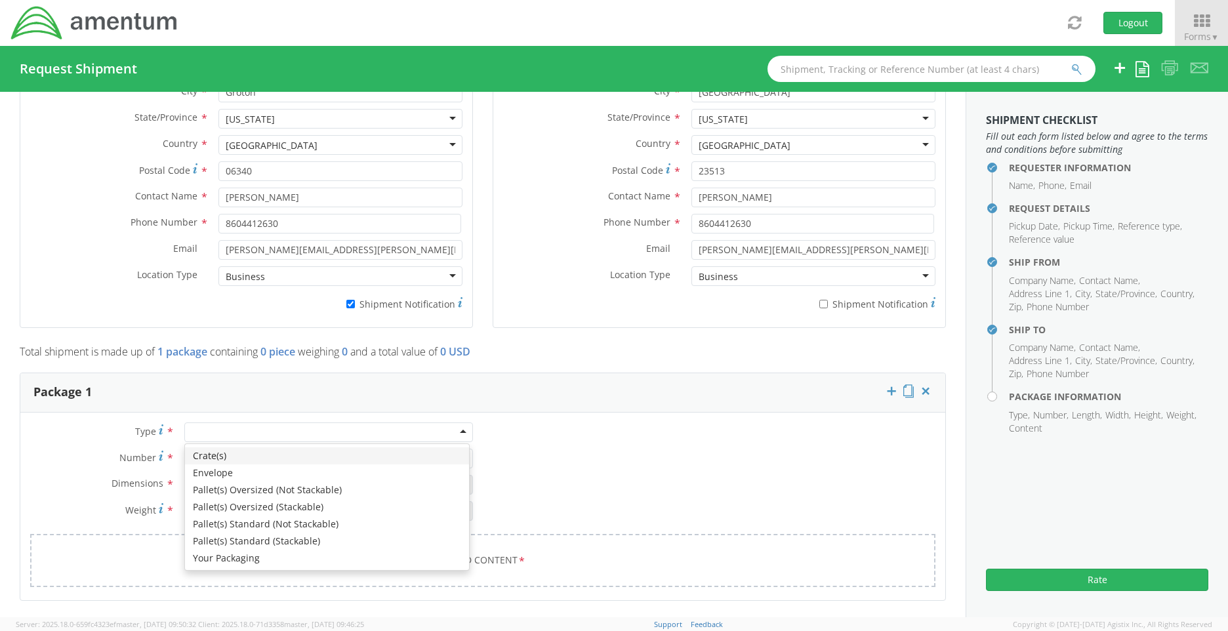
click at [455, 432] on div at bounding box center [328, 432] width 289 height 20
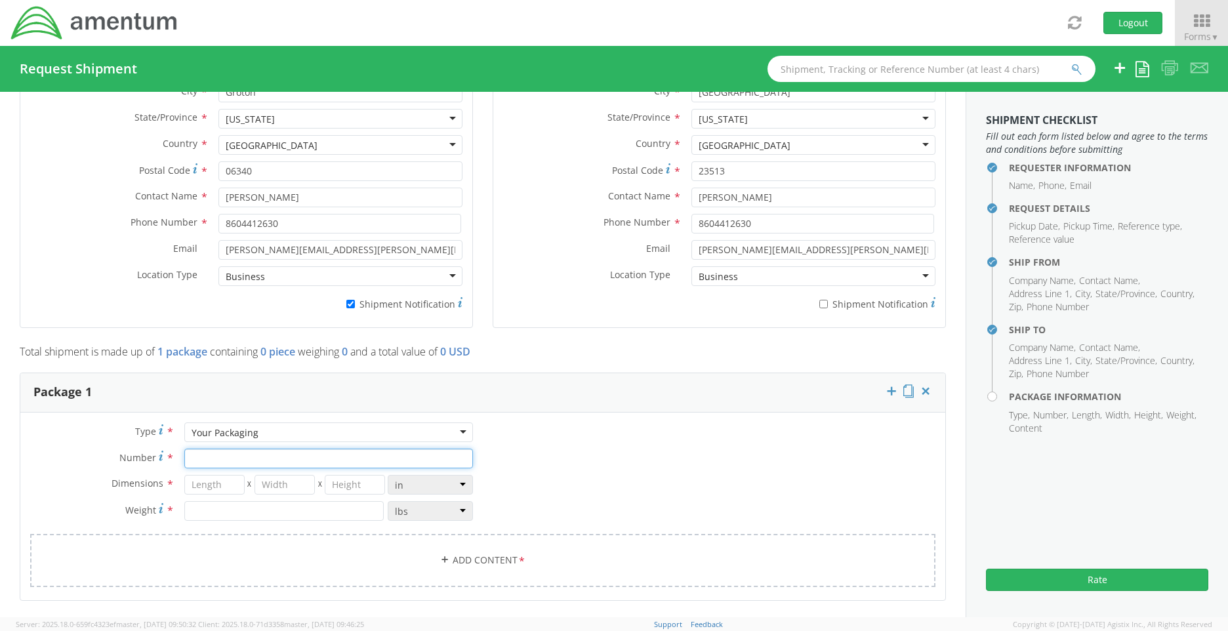
click at [207, 460] on input "Number *" at bounding box center [328, 459] width 289 height 20
click at [462, 460] on input "Number *" at bounding box center [328, 459] width 289 height 20
type input "1"
click at [228, 487] on input "number" at bounding box center [214, 485] width 60 height 20
type input "14"
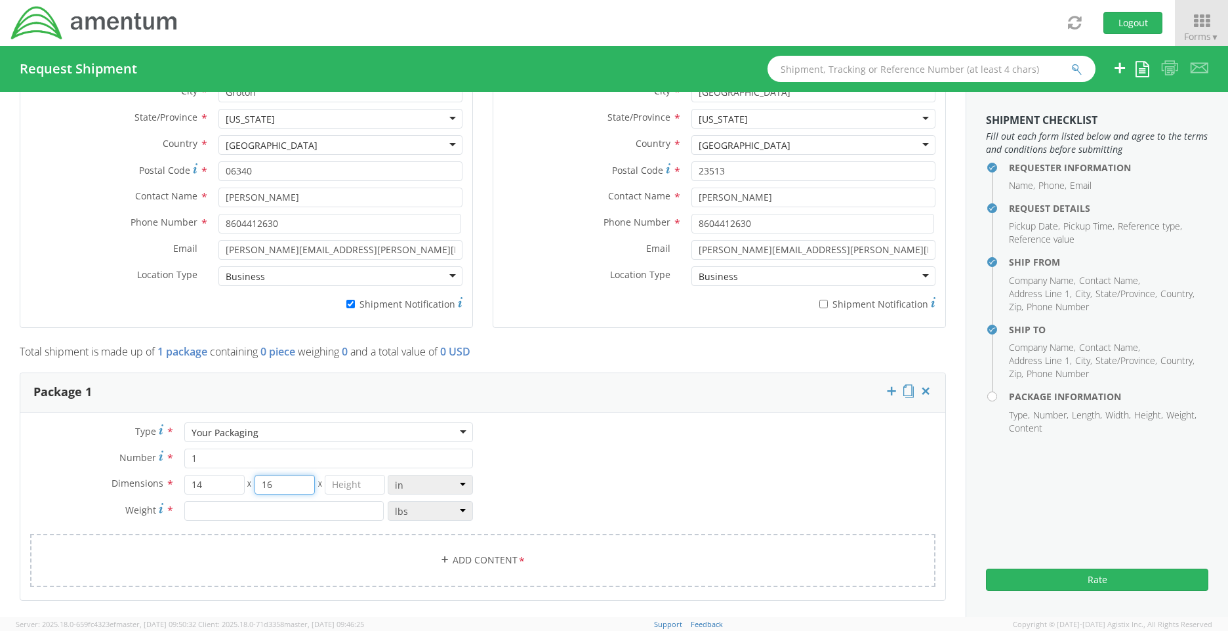
type input "16"
type input "3"
click at [228, 512] on input "number" at bounding box center [283, 511] width 199 height 20
type input "6"
click at [504, 563] on link "Add Content *" at bounding box center [482, 560] width 905 height 53
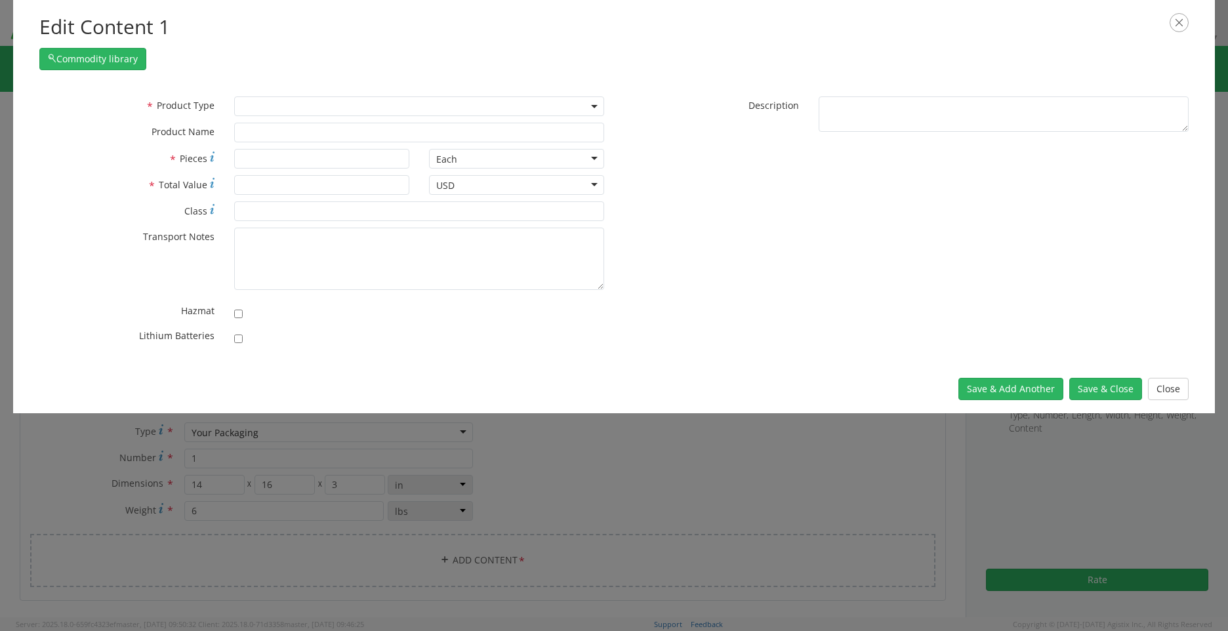
click at [594, 103] on span at bounding box center [595, 106] width 3 height 20
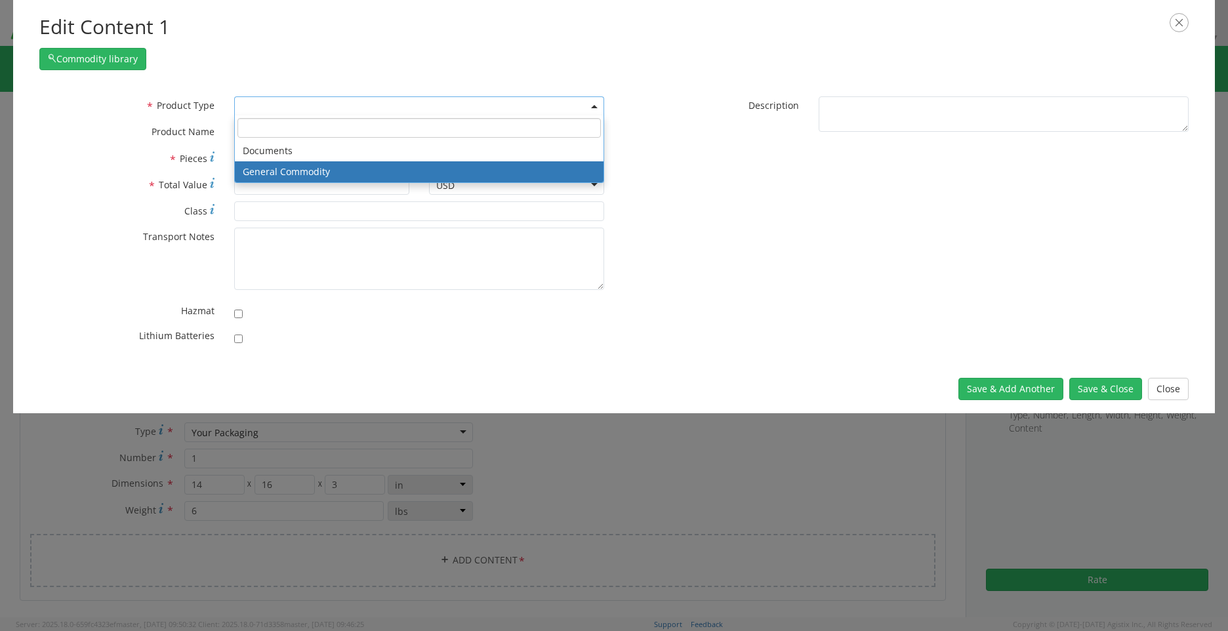
select select "COMMODITY"
type input "General Commodity"
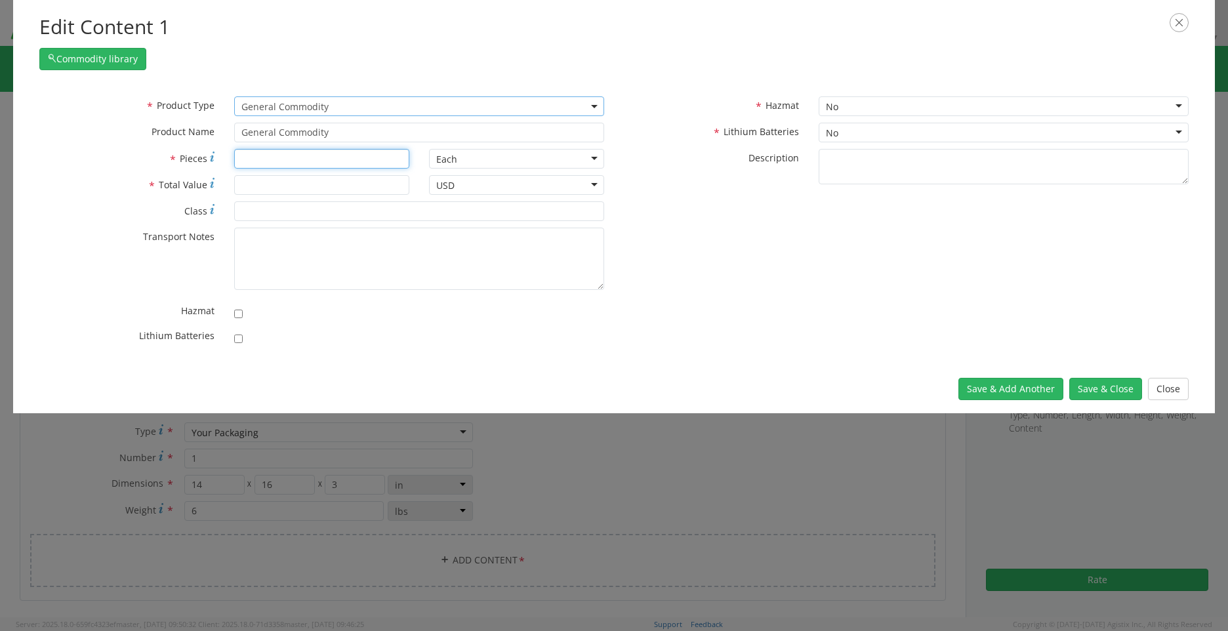
click at [323, 168] on input "* Pieces" at bounding box center [321, 159] width 175 height 20
type input "1"
click at [340, 183] on input "* Total Value" at bounding box center [321, 185] width 175 height 20
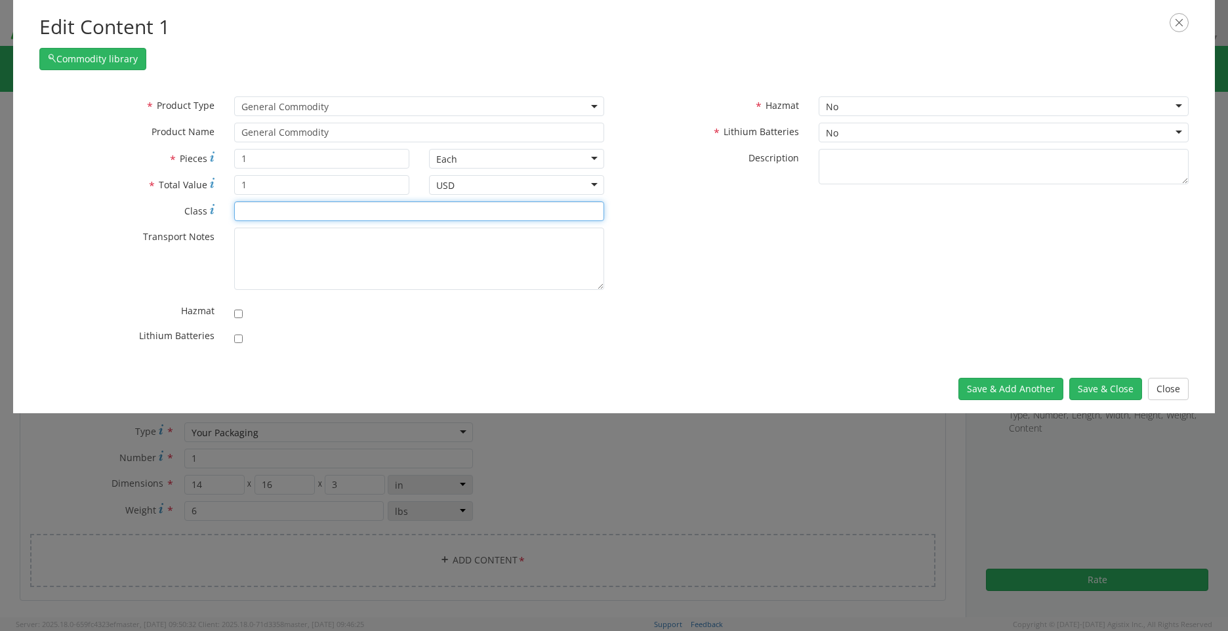
click at [297, 214] on input "* Class" at bounding box center [419, 211] width 370 height 20
click at [255, 183] on input "1" at bounding box center [321, 185] width 175 height 20
type input "1000"
click at [237, 338] on input "checkbox" at bounding box center [238, 339] width 9 height 9
checkbox input "true"
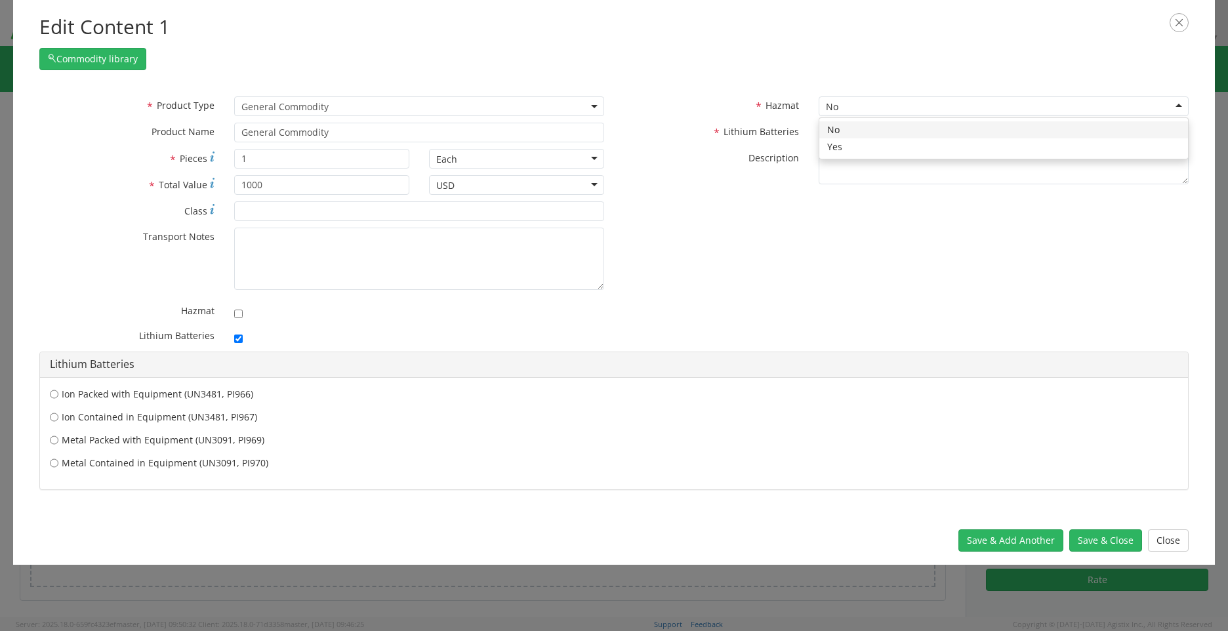
click at [895, 107] on div "No" at bounding box center [1004, 106] width 370 height 20
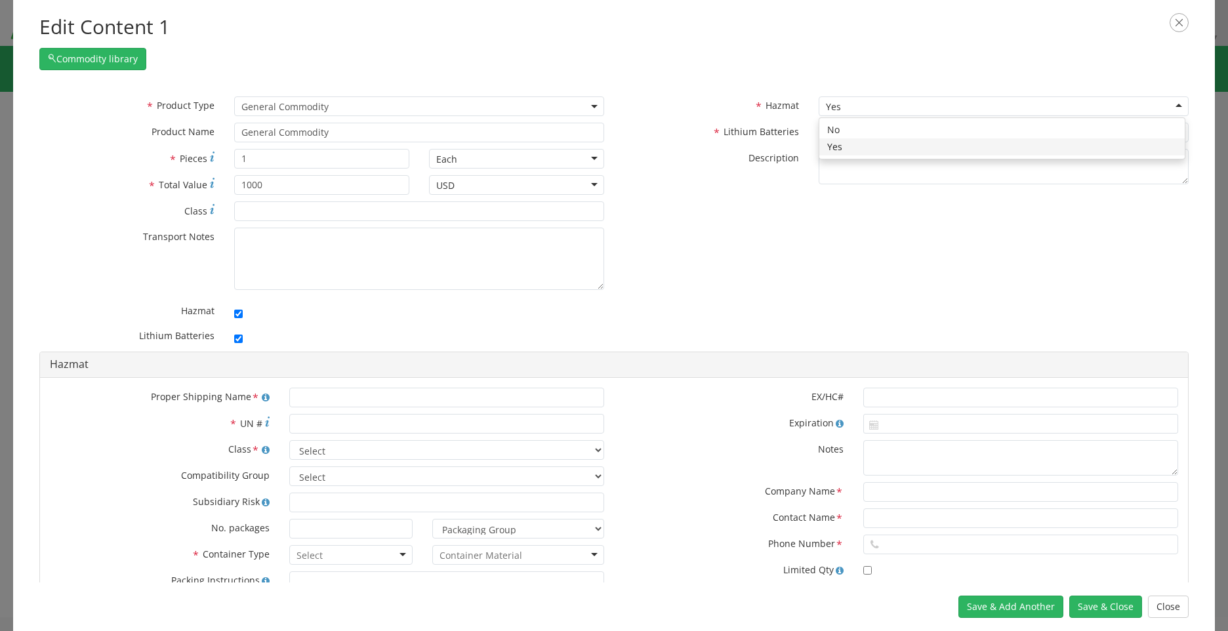
click at [1166, 104] on div "Yes" at bounding box center [1004, 106] width 370 height 20
checkbox input "false"
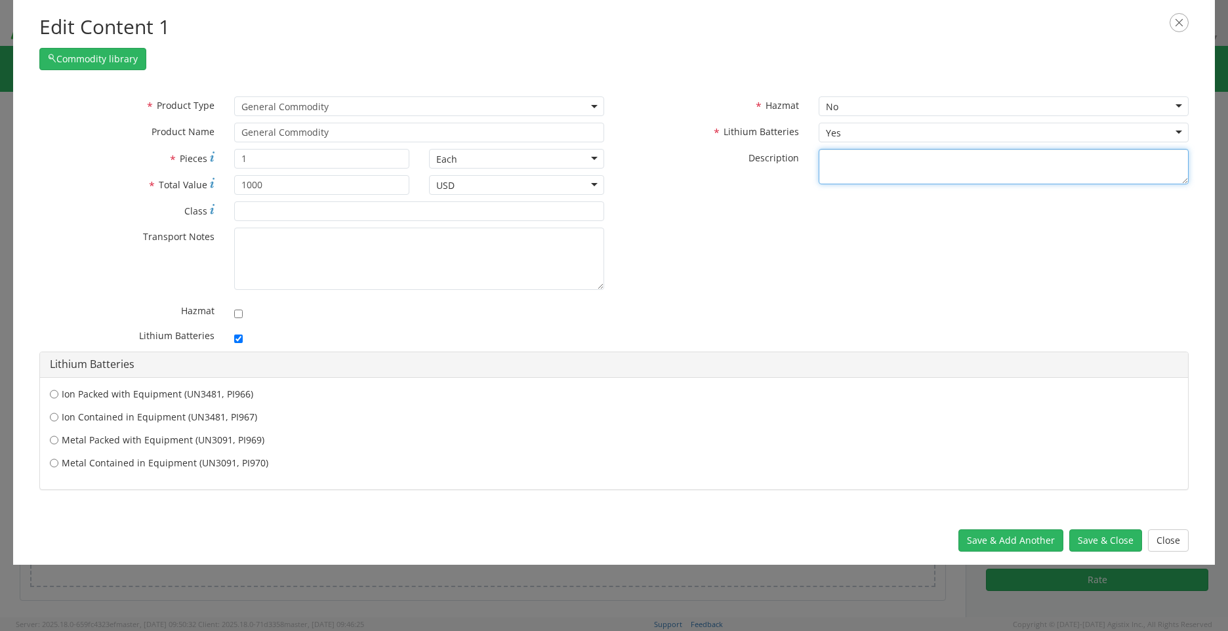
click at [867, 165] on textarea "* Description" at bounding box center [1004, 167] width 370 height 36
click at [852, 165] on textarea "* Description" at bounding box center [1004, 167] width 370 height 36
type textarea "L"
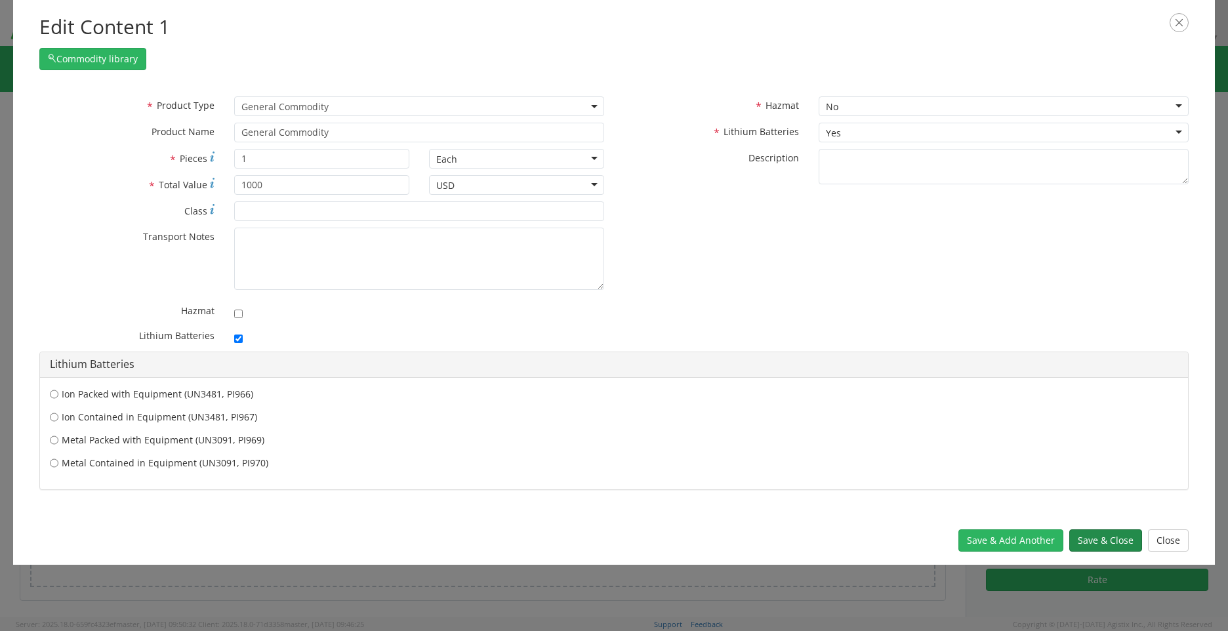
click at [1095, 536] on button "Save & Close" at bounding box center [1105, 540] width 73 height 22
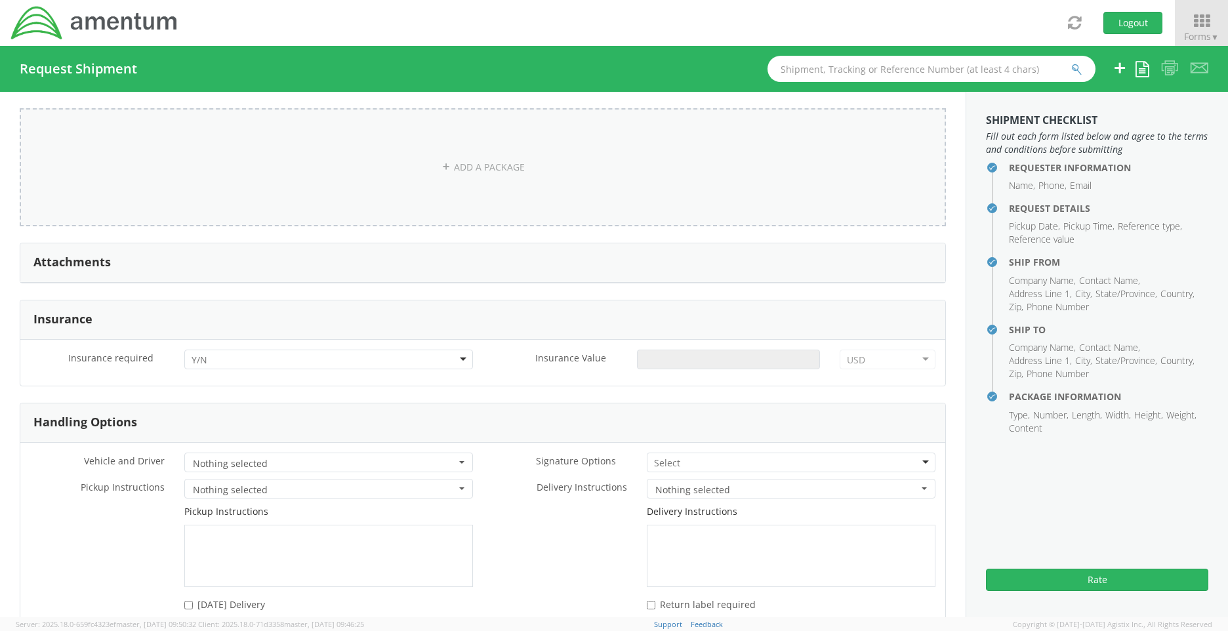
scroll to position [1378, 0]
click at [460, 356] on div at bounding box center [328, 356] width 289 height 20
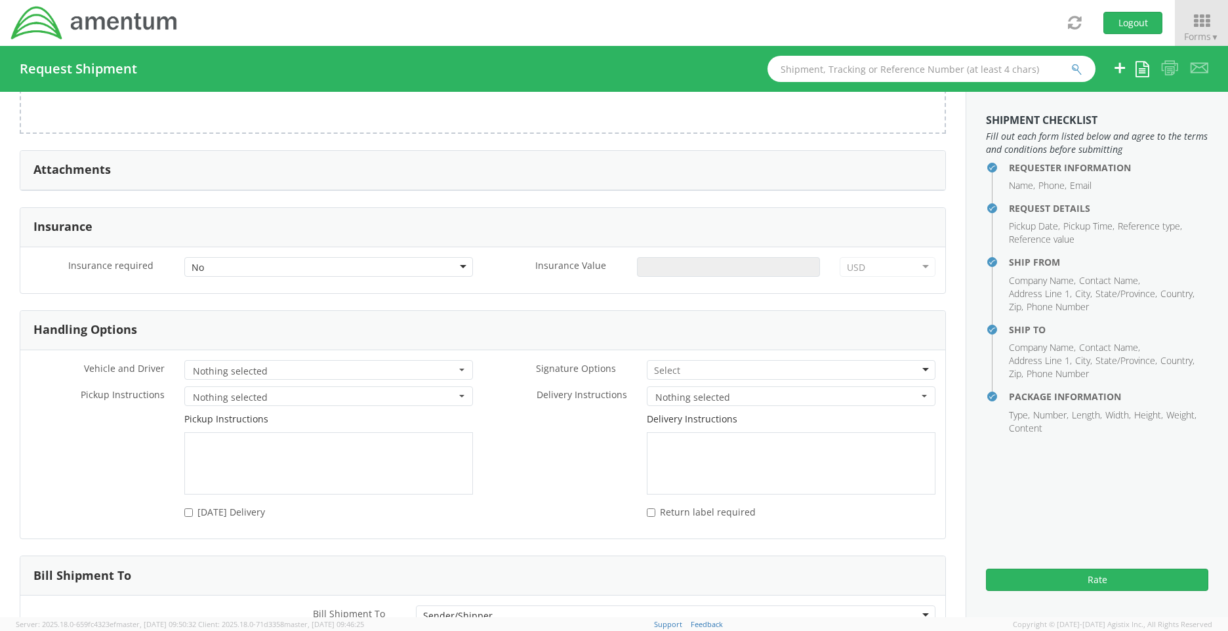
scroll to position [1561, 0]
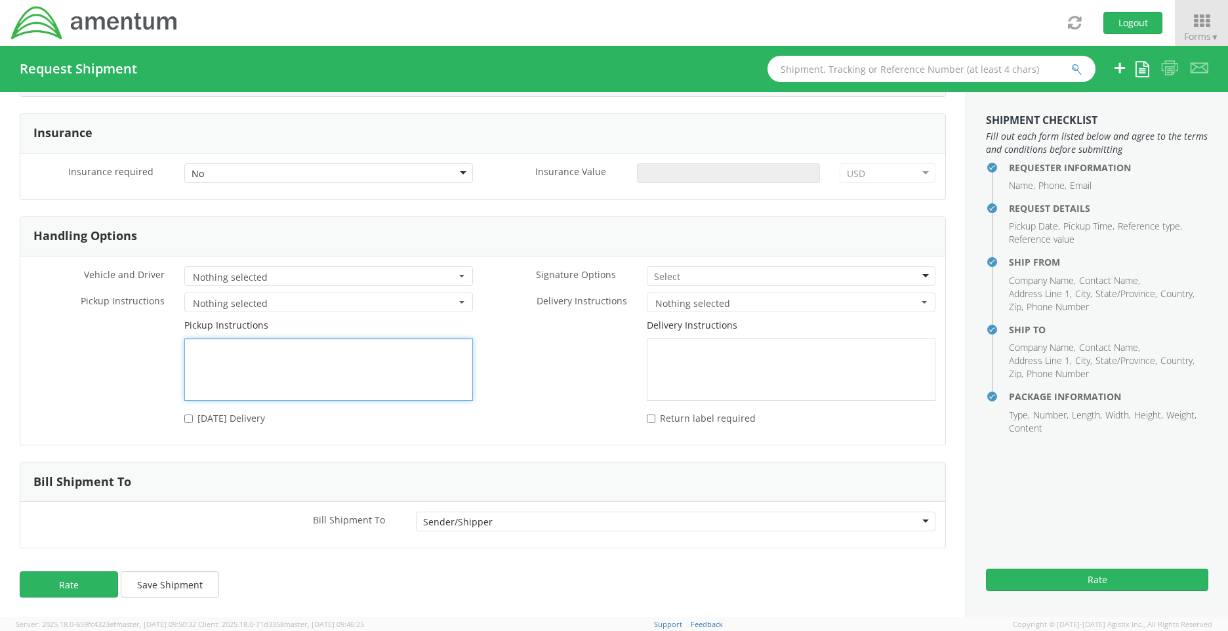
click at [233, 358] on textarea at bounding box center [328, 369] width 289 height 62
type textarea "Pick up on 2nd floor"
click at [460, 175] on div "No" at bounding box center [328, 173] width 289 height 20
click at [777, 177] on input "Insurance Value *" at bounding box center [728, 173] width 182 height 20
type input "1500"
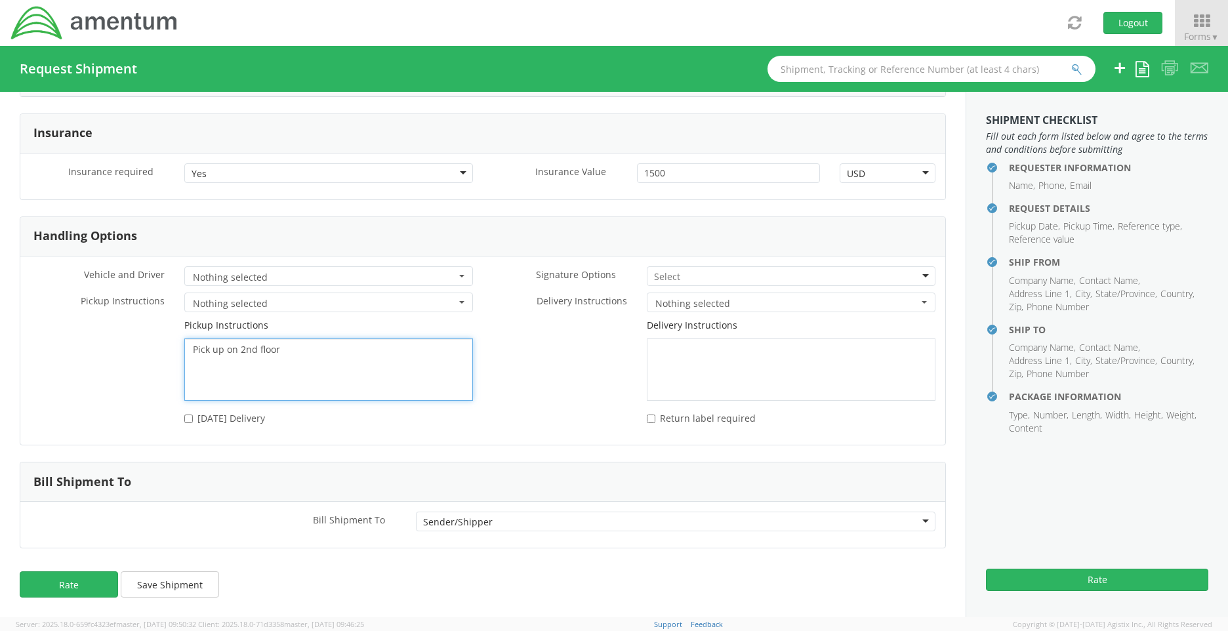
click at [292, 349] on textarea "Pick up on 2nd floor" at bounding box center [328, 369] width 289 height 62
type textarea "Pick up on 2nd floor on table in hallway"
click at [911, 273] on div at bounding box center [791, 276] width 289 height 20
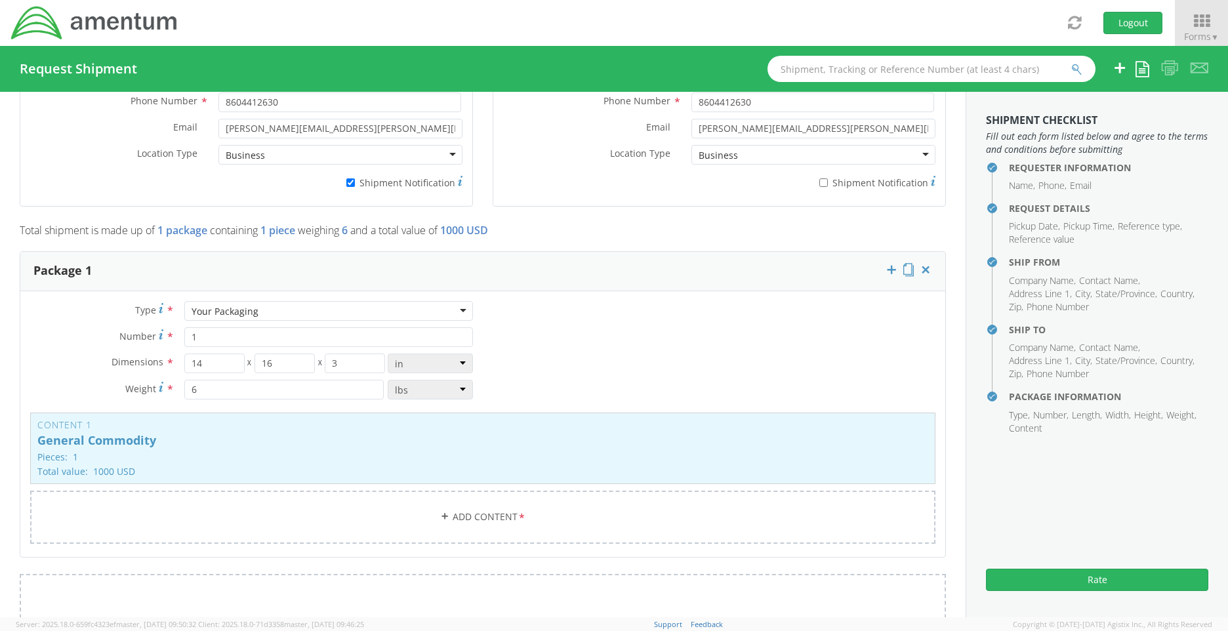
scroll to position [905, 0]
click at [229, 443] on p "General Commodity" at bounding box center [482, 444] width 891 height 13
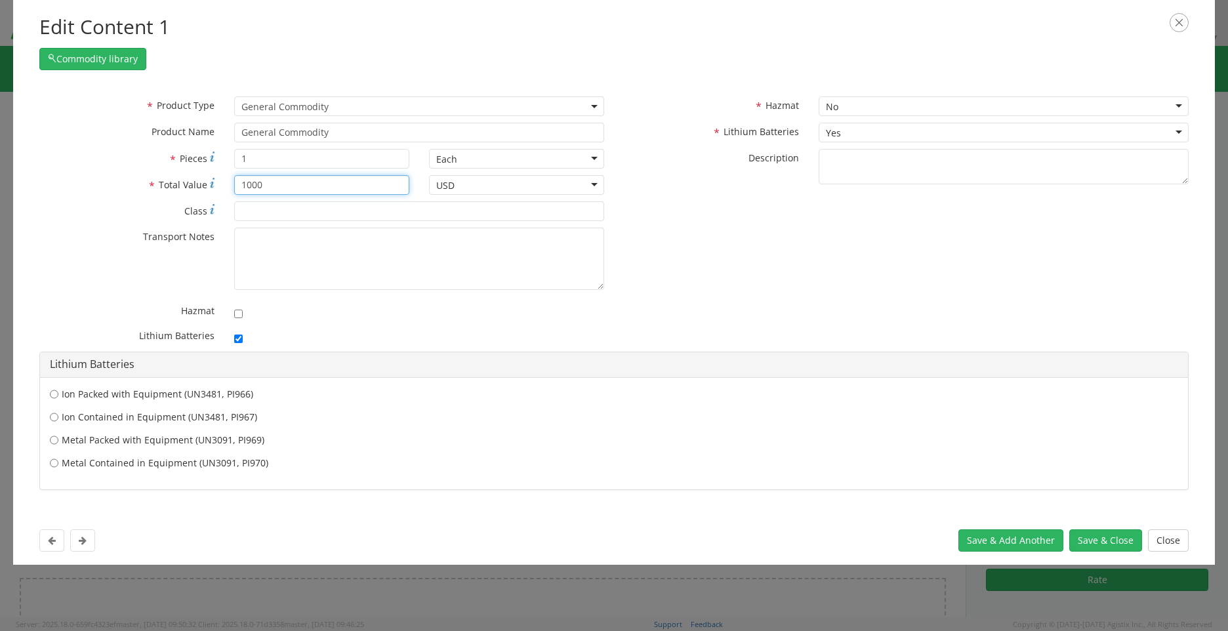
click at [268, 183] on input "1000" at bounding box center [321, 185] width 175 height 20
type input "1500"
click at [1113, 533] on button "Save & Close" at bounding box center [1105, 540] width 73 height 22
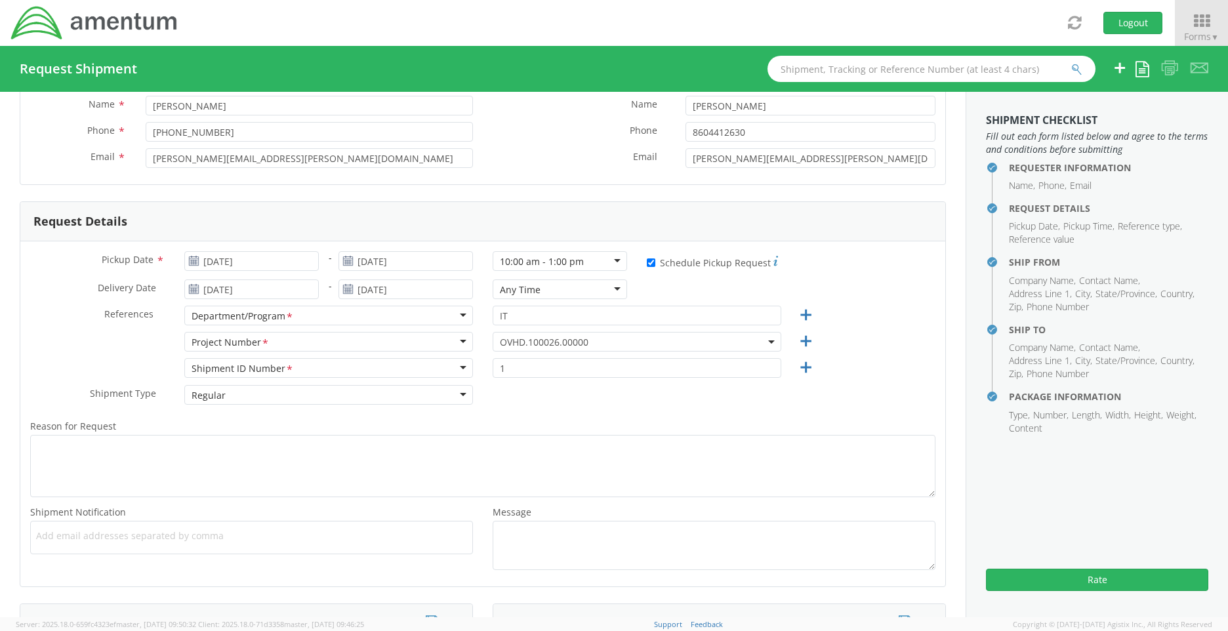
scroll to position [262, 0]
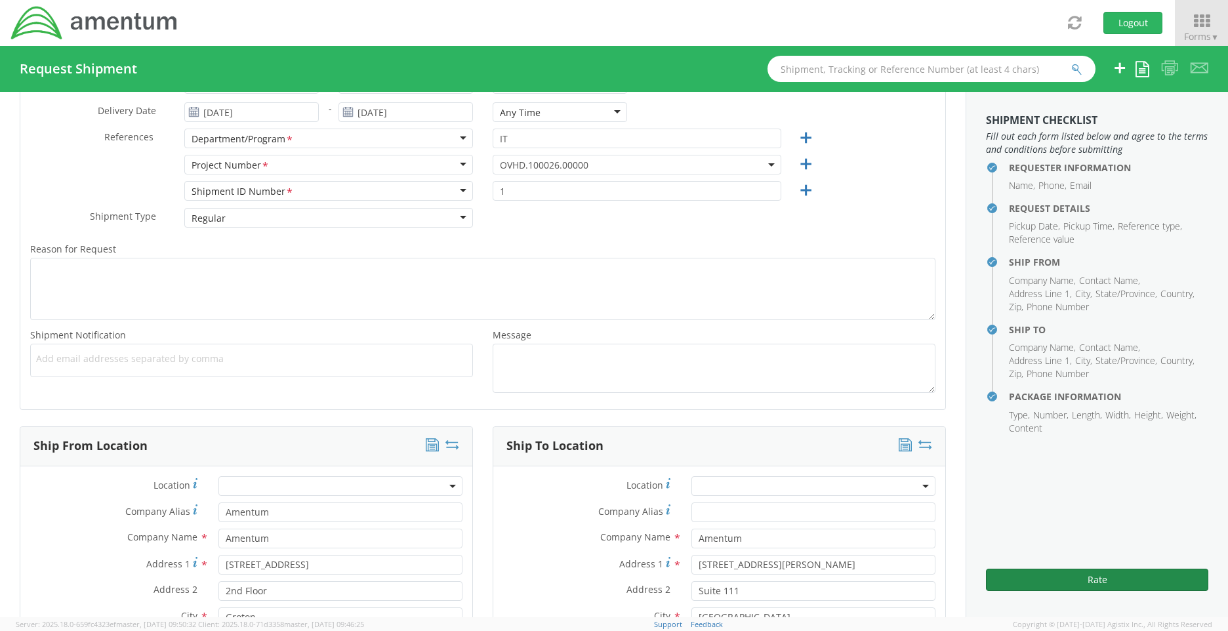
click at [1103, 579] on button "Rate" at bounding box center [1097, 580] width 222 height 22
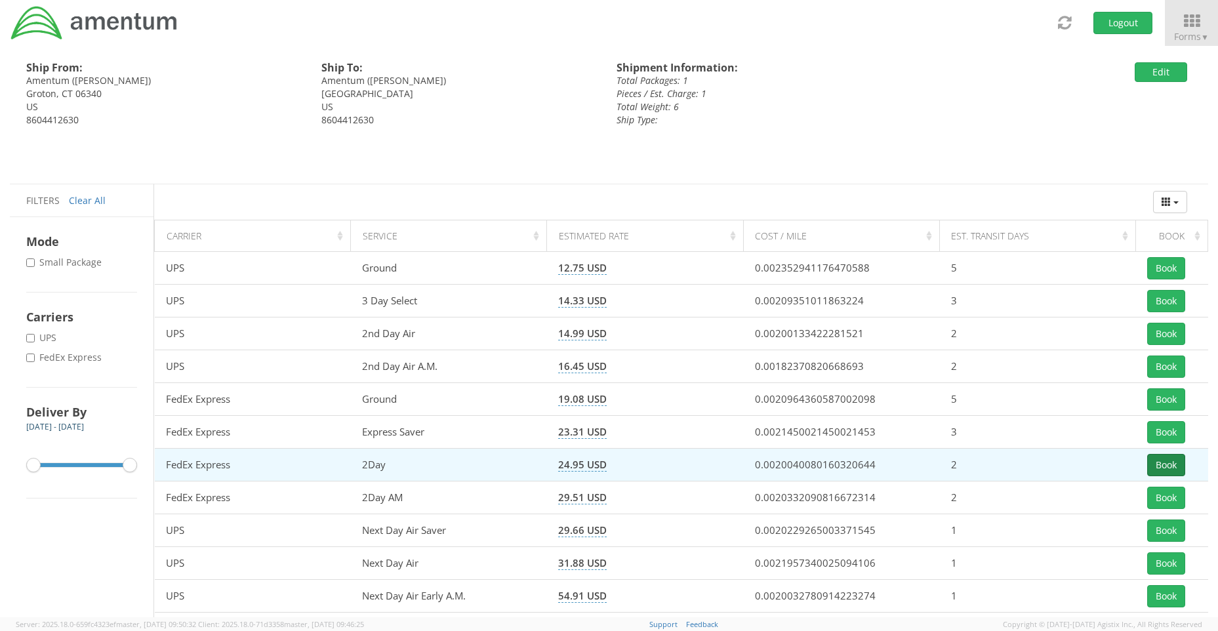
click at [1173, 462] on button "Book" at bounding box center [1166, 465] width 38 height 22
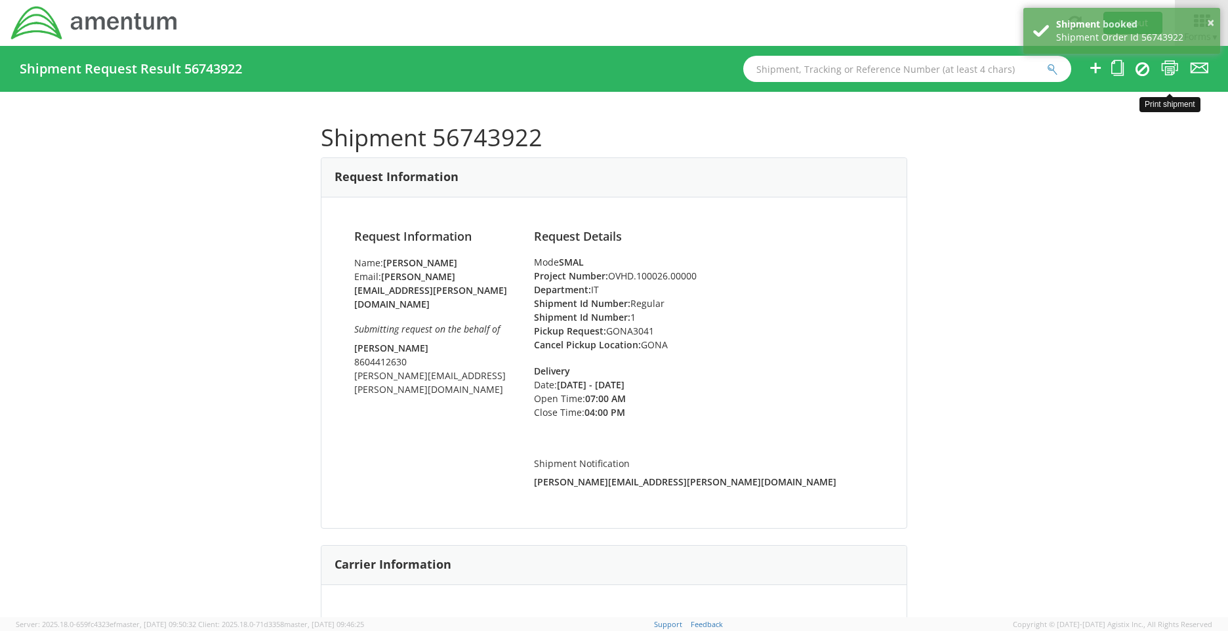
click at [1174, 69] on icon at bounding box center [1170, 68] width 18 height 16
